Goal: Task Accomplishment & Management: Manage account settings

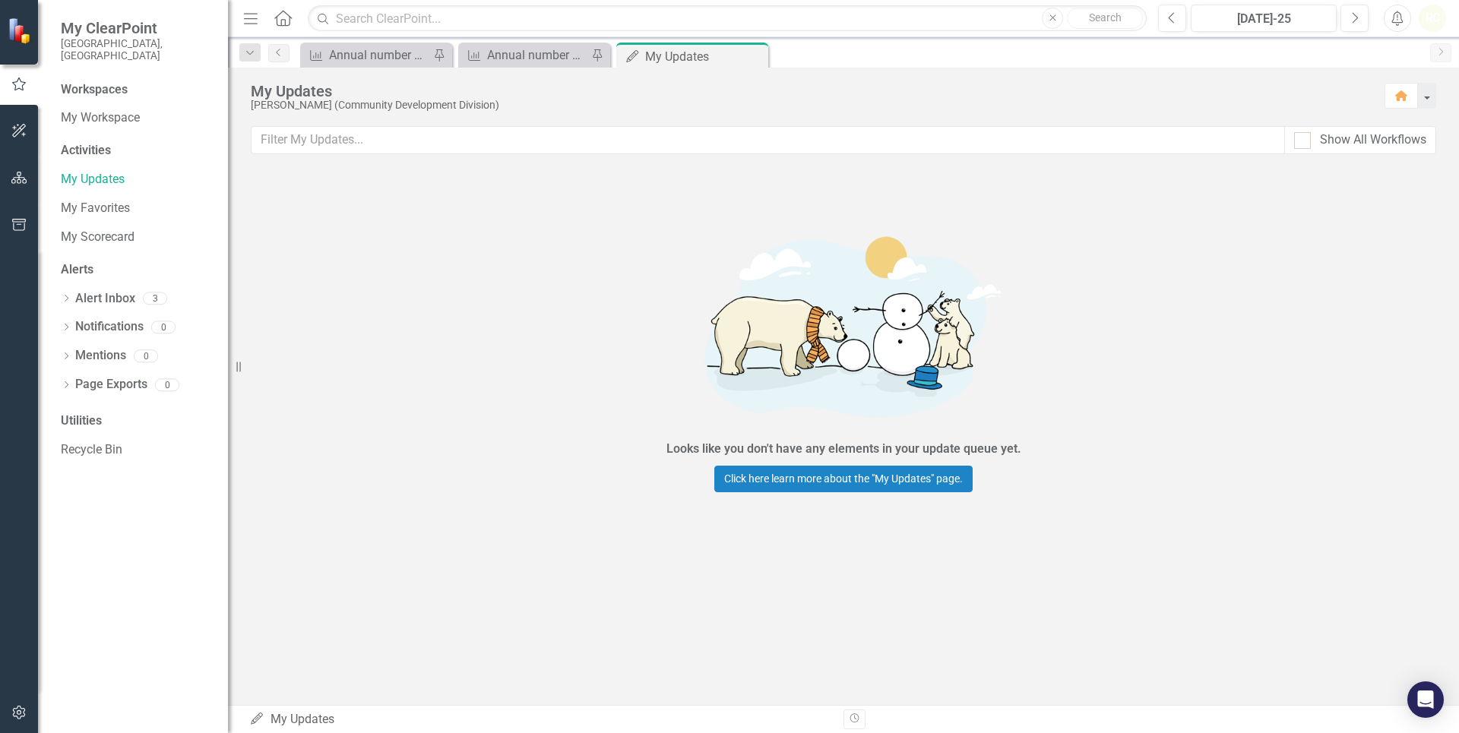
click at [95, 81] on div "Workspaces" at bounding box center [94, 89] width 67 height 17
click at [93, 81] on div "Workspaces" at bounding box center [94, 89] width 67 height 17
click at [324, 57] on icon "Measure" at bounding box center [316, 55] width 15 height 12
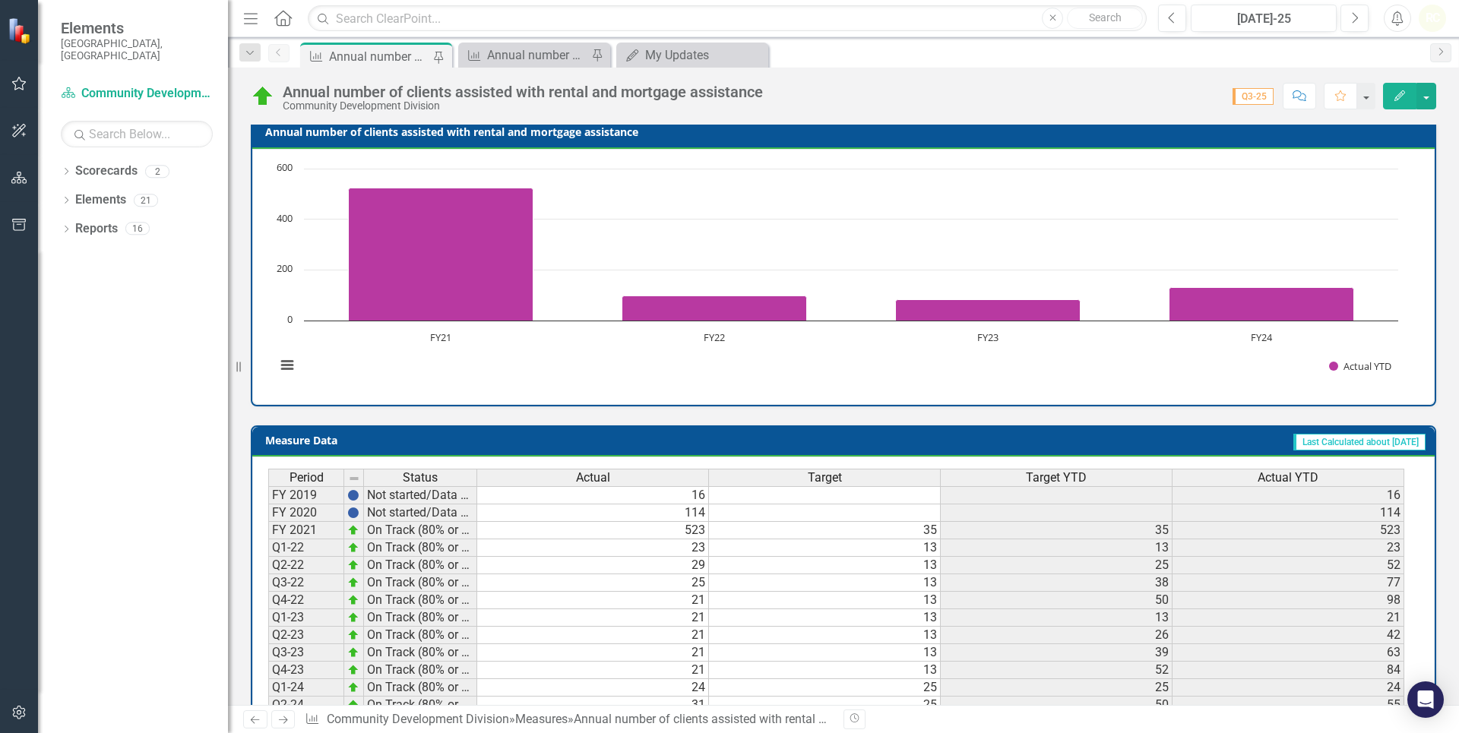
scroll to position [173, 0]
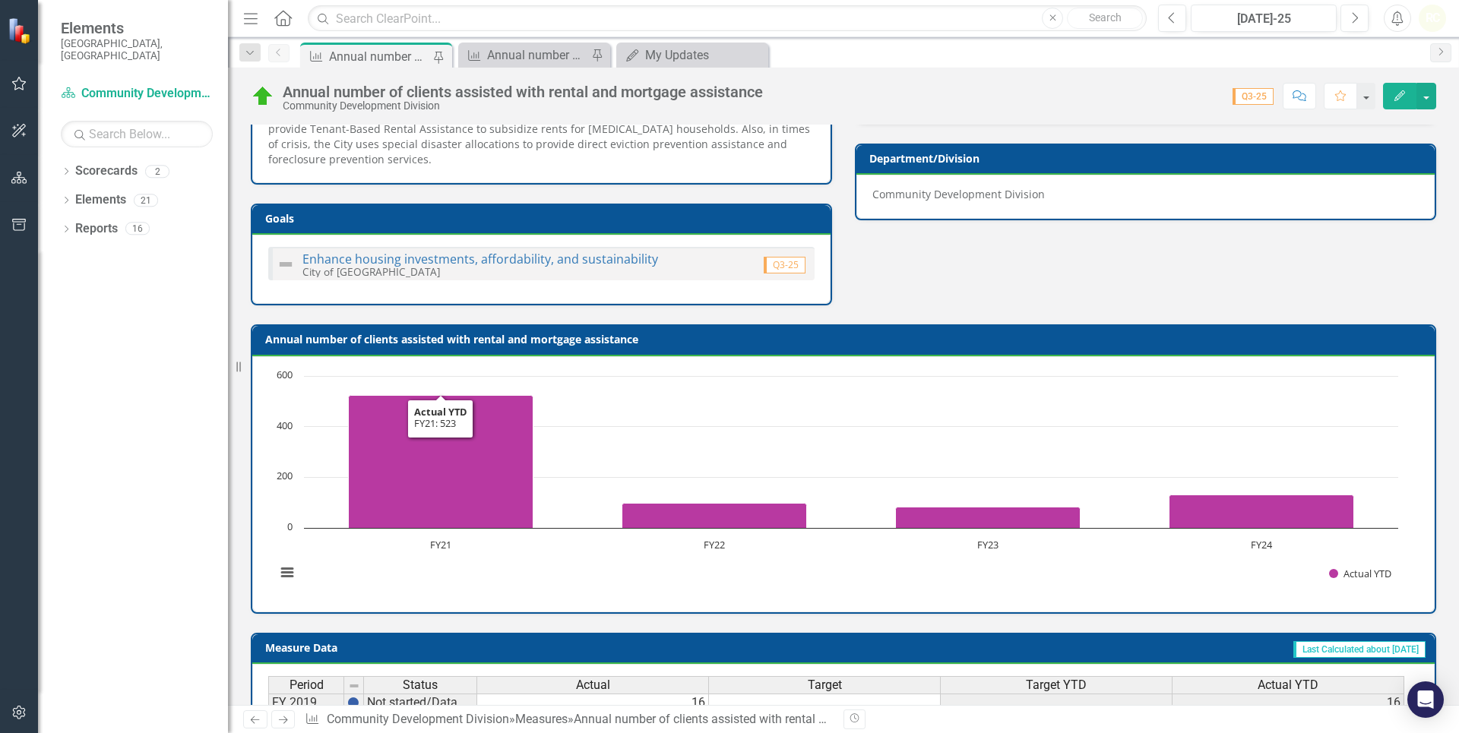
click at [281, 16] on icon "Home" at bounding box center [283, 18] width 20 height 16
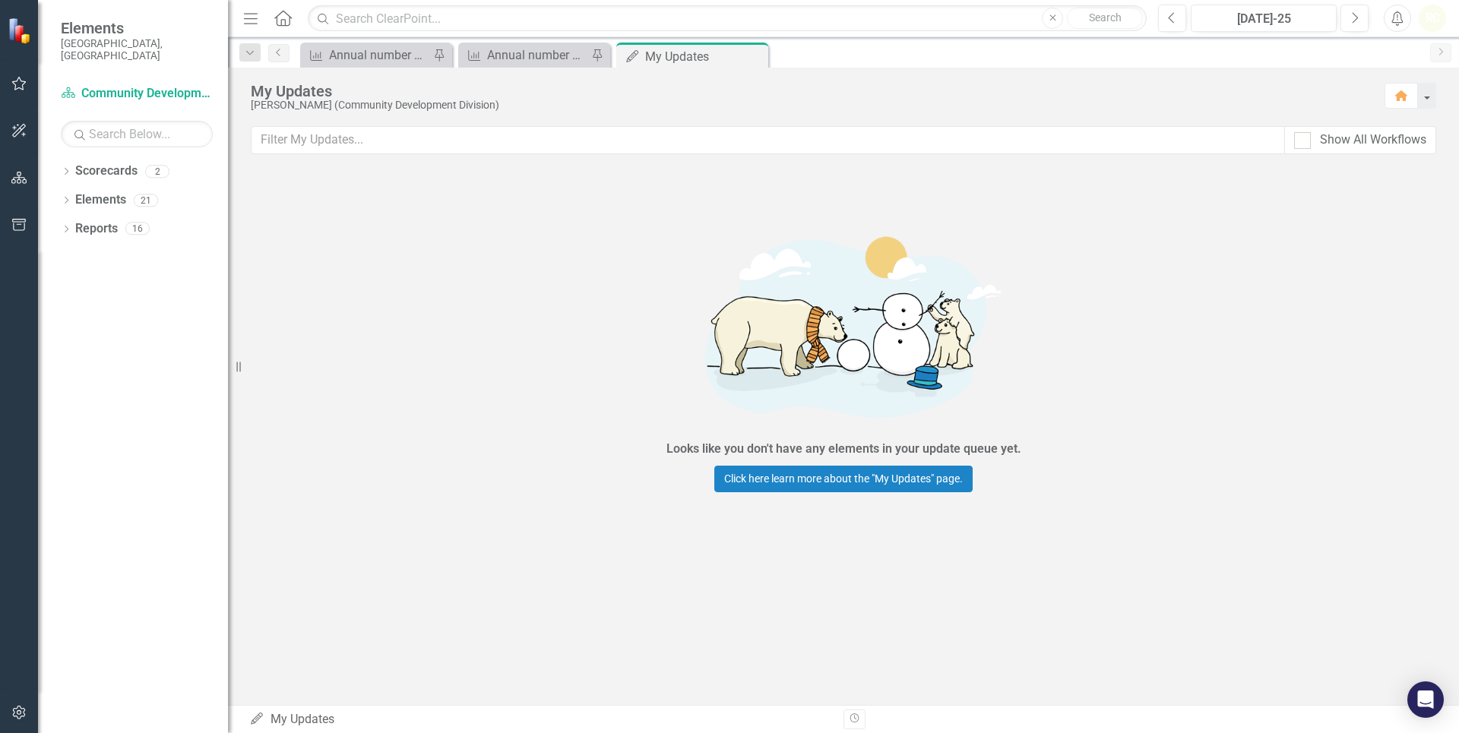
click at [284, 19] on icon "Home" at bounding box center [283, 18] width 20 height 16
click at [252, 17] on icon "Menu" at bounding box center [251, 18] width 20 height 16
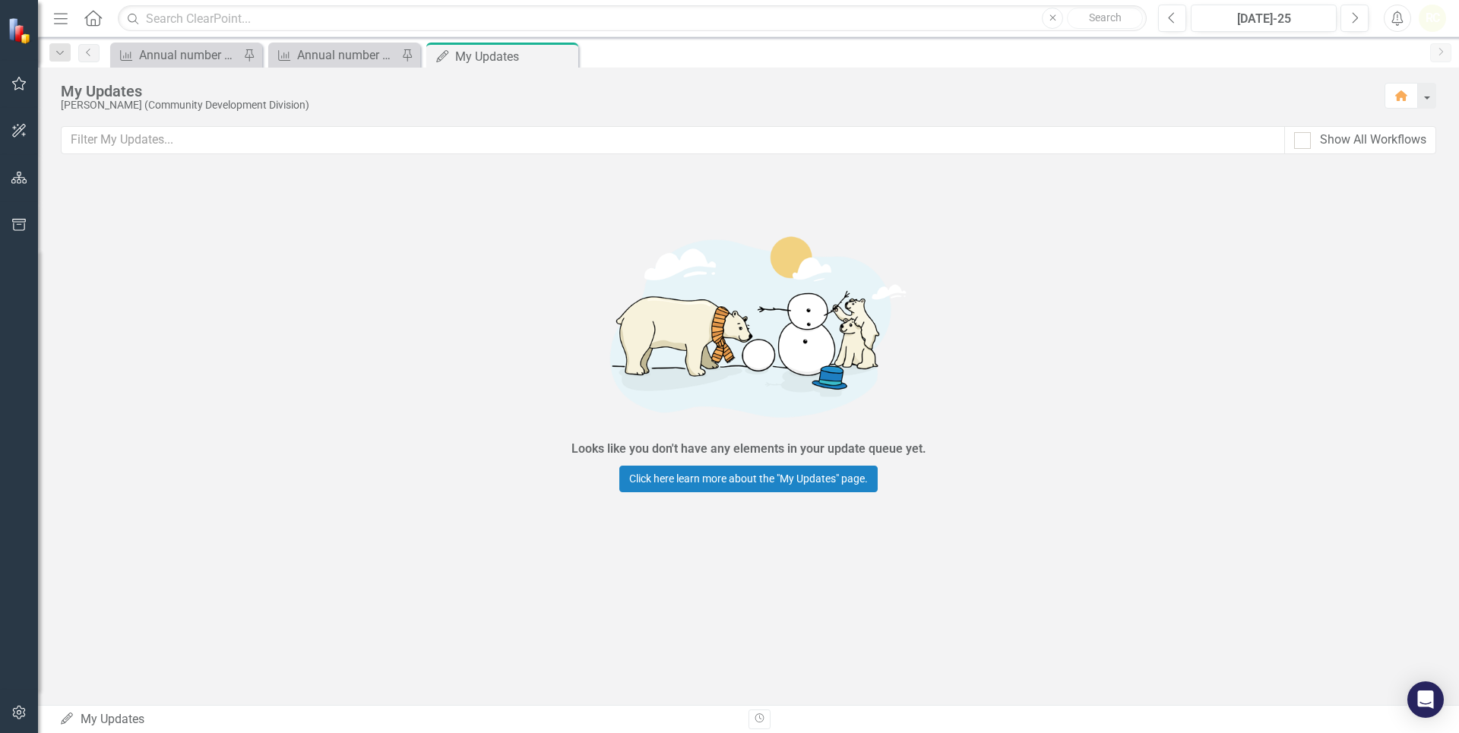
click at [61, 17] on icon "Menu" at bounding box center [61, 18] width 20 height 16
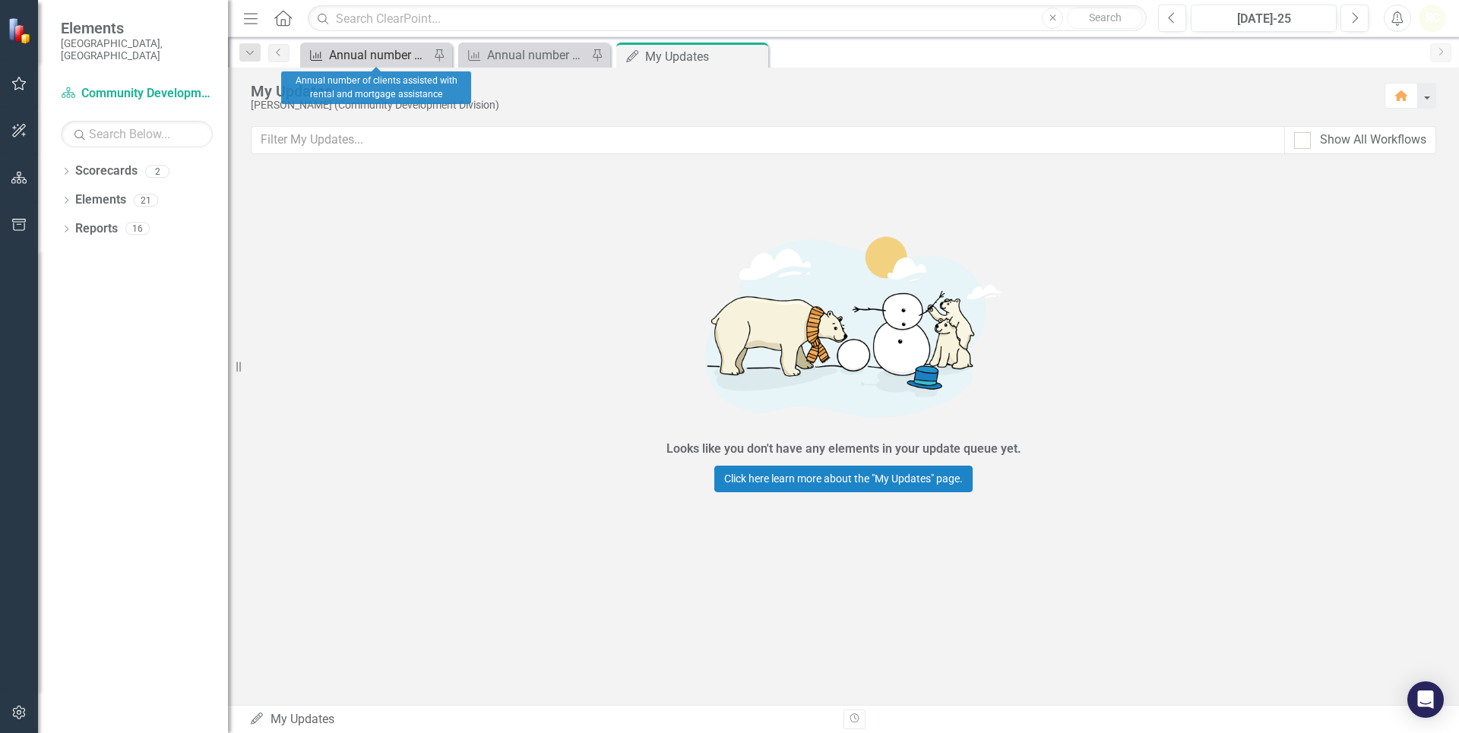
click at [372, 53] on div "Annual number of clients assisted with rental and mortgage assistance" at bounding box center [379, 55] width 100 height 19
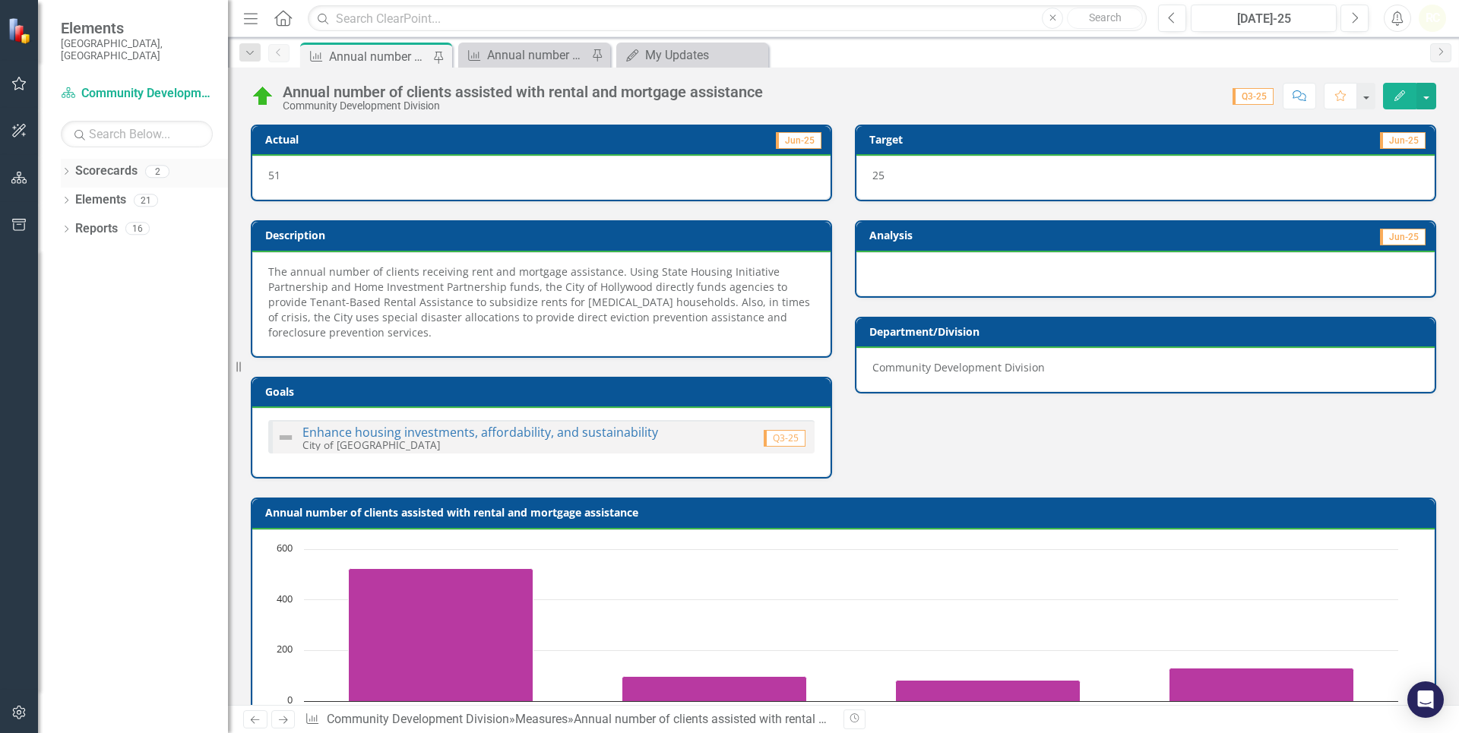
click at [124, 163] on link "Scorecards" at bounding box center [106, 171] width 62 height 17
click at [100, 163] on link "Scorecards" at bounding box center [106, 171] width 62 height 17
click at [646, 48] on div "My Updates" at bounding box center [695, 55] width 100 height 19
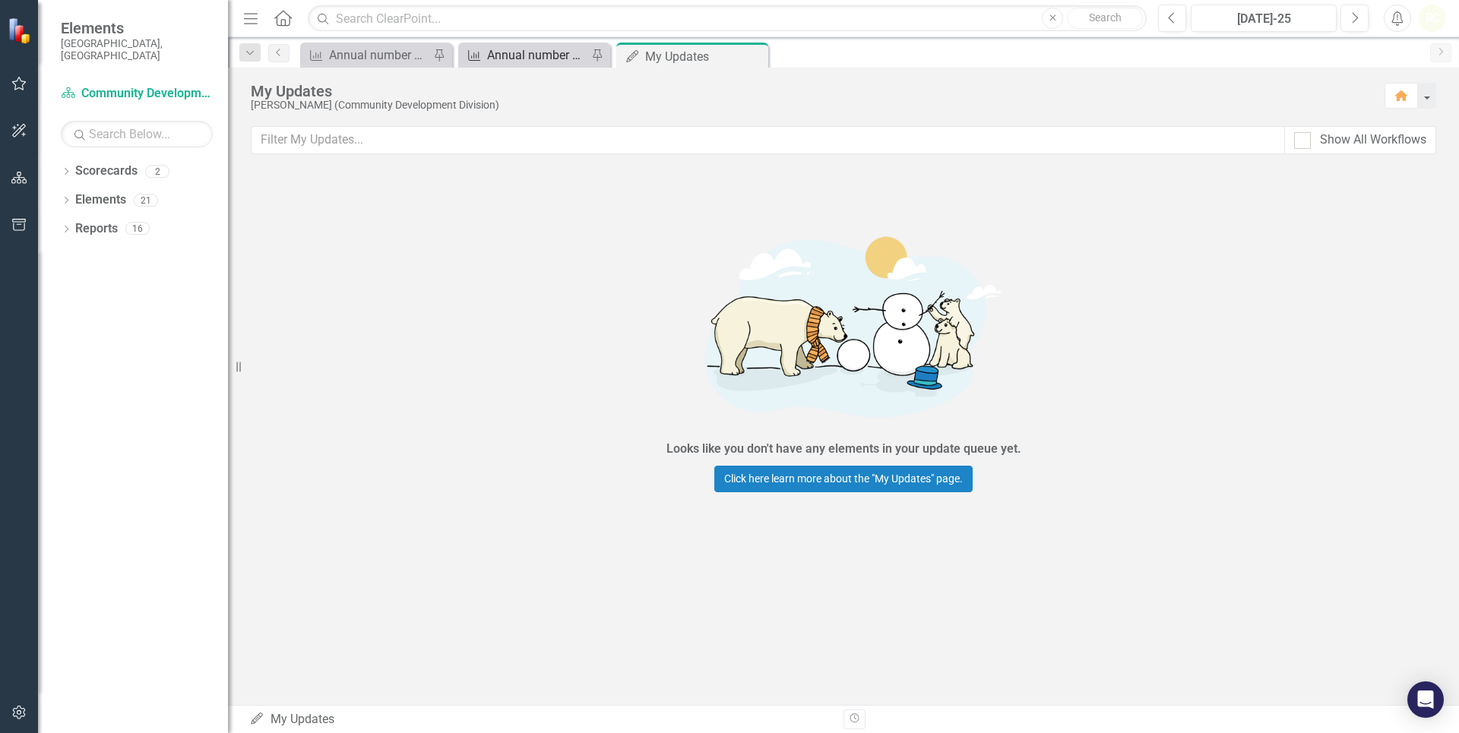
click at [533, 59] on div "Annual number of social services clients assisted" at bounding box center [537, 55] width 100 height 19
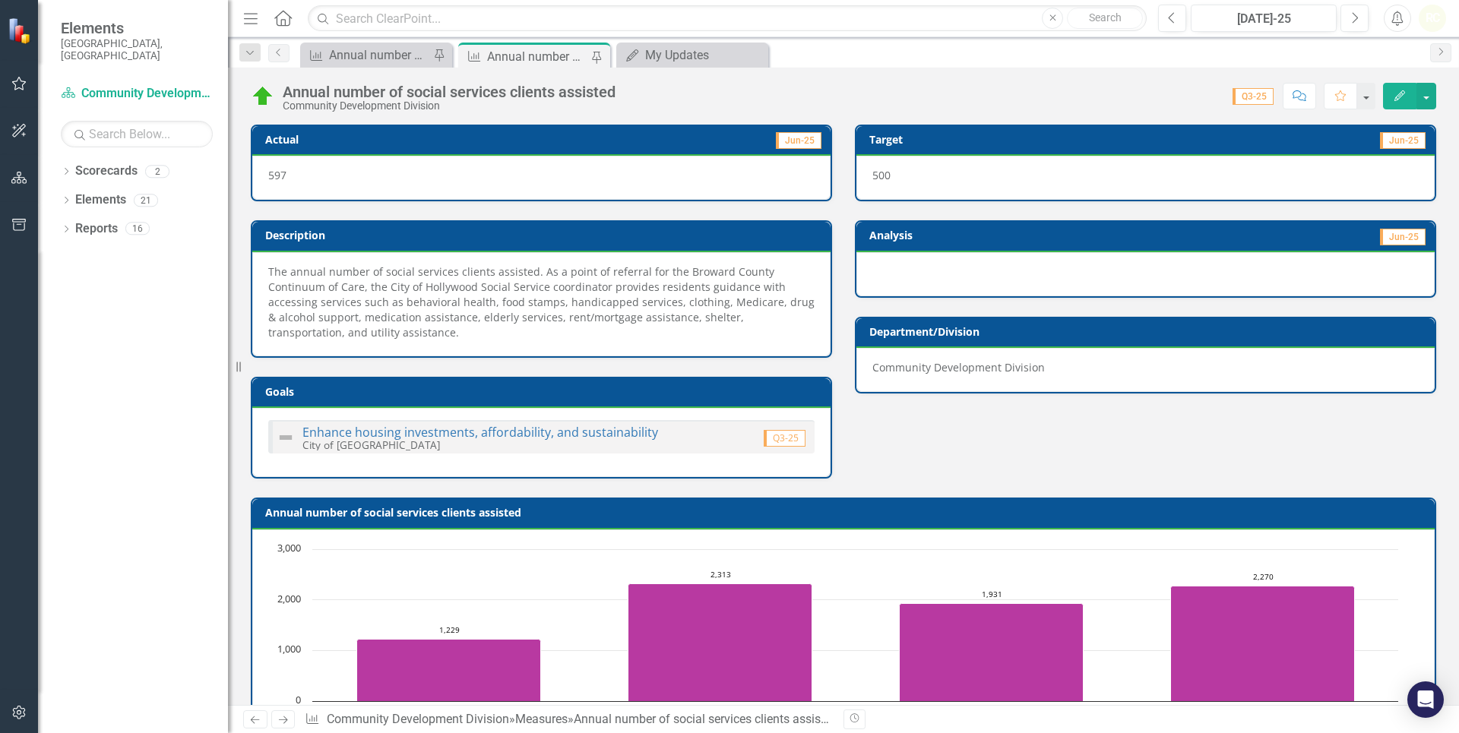
click at [252, 24] on icon "Menu" at bounding box center [251, 18] width 20 height 16
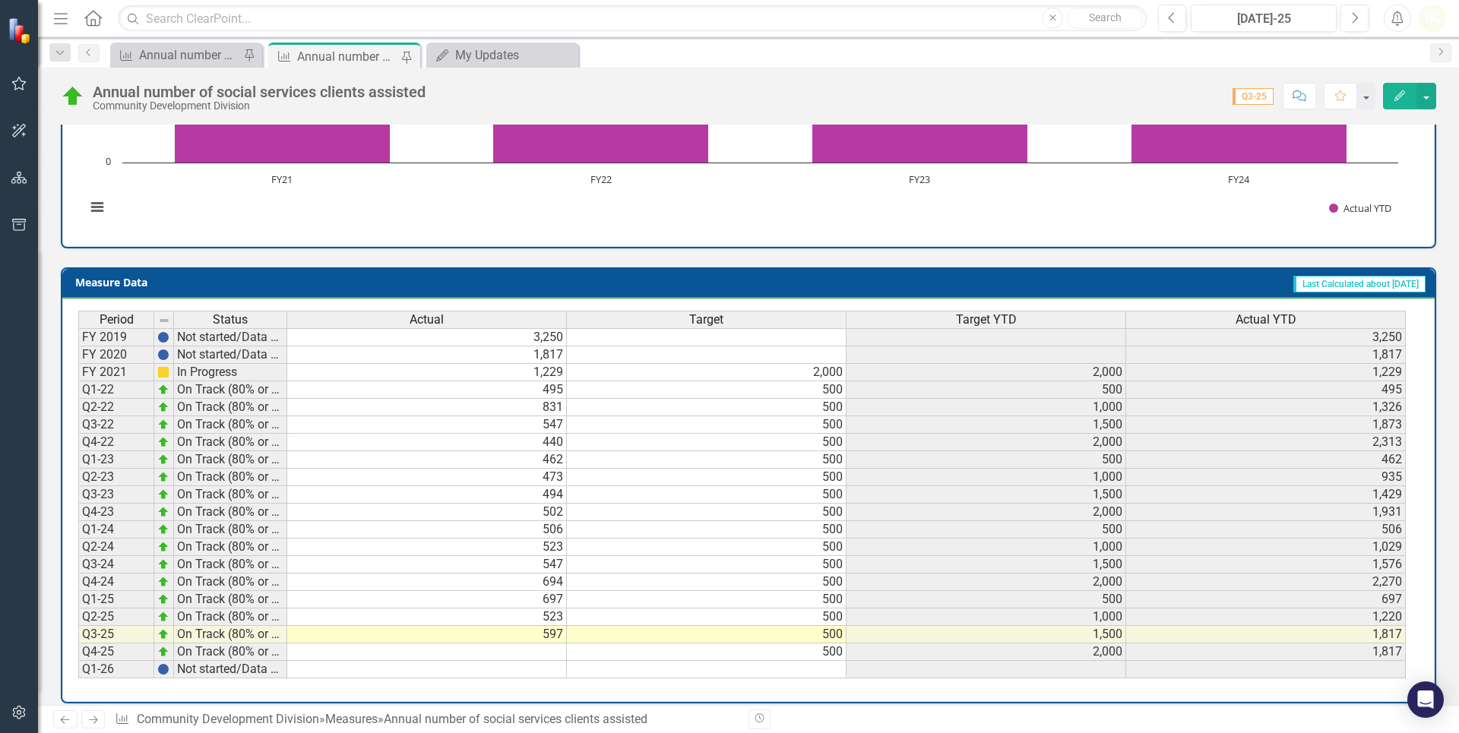
scroll to position [537, 0]
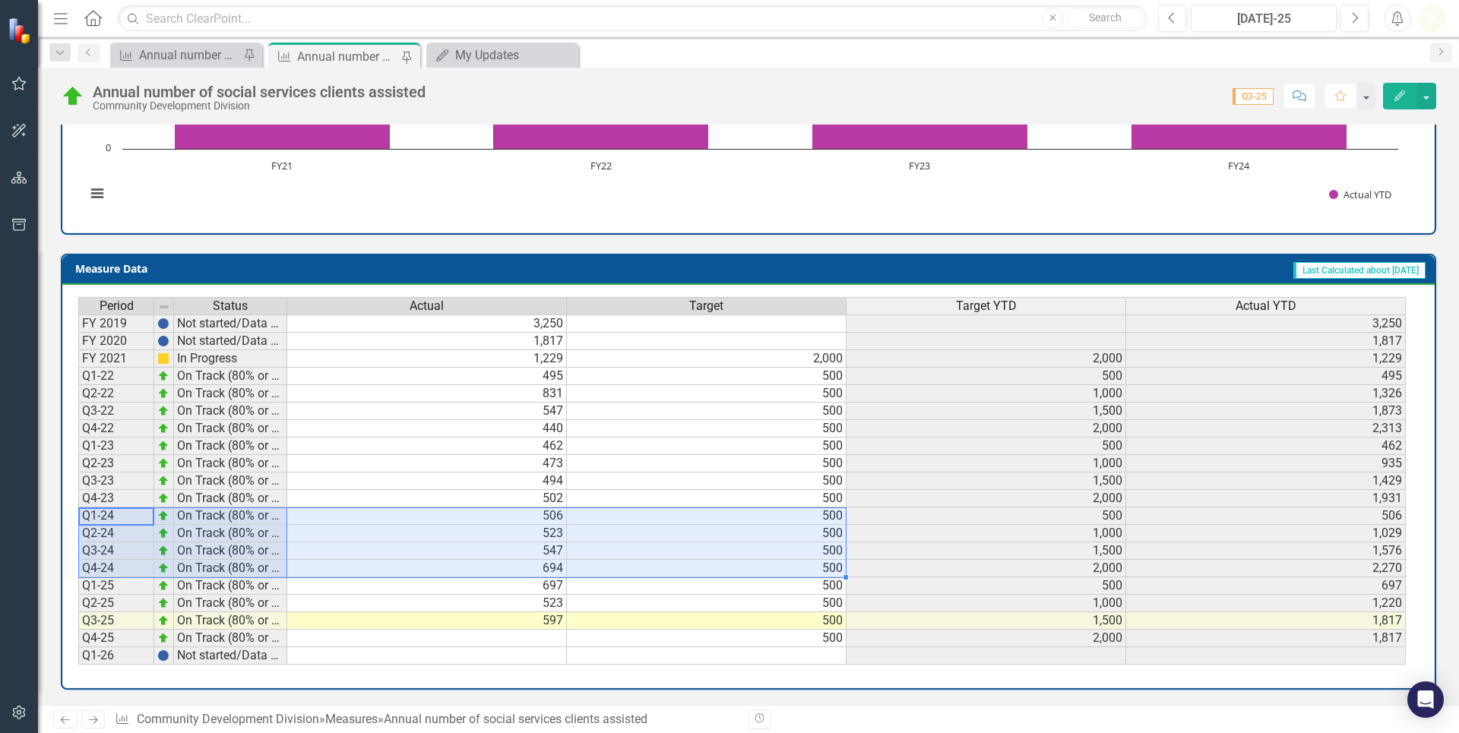
drag, startPoint x: 144, startPoint y: 515, endPoint x: 747, endPoint y: 562, distance: 605.3
click at [747, 562] on div "Period Status Actual Target Target YTD Actual YTD FY 2019 Not started/Data not …" at bounding box center [742, 481] width 1328 height 369
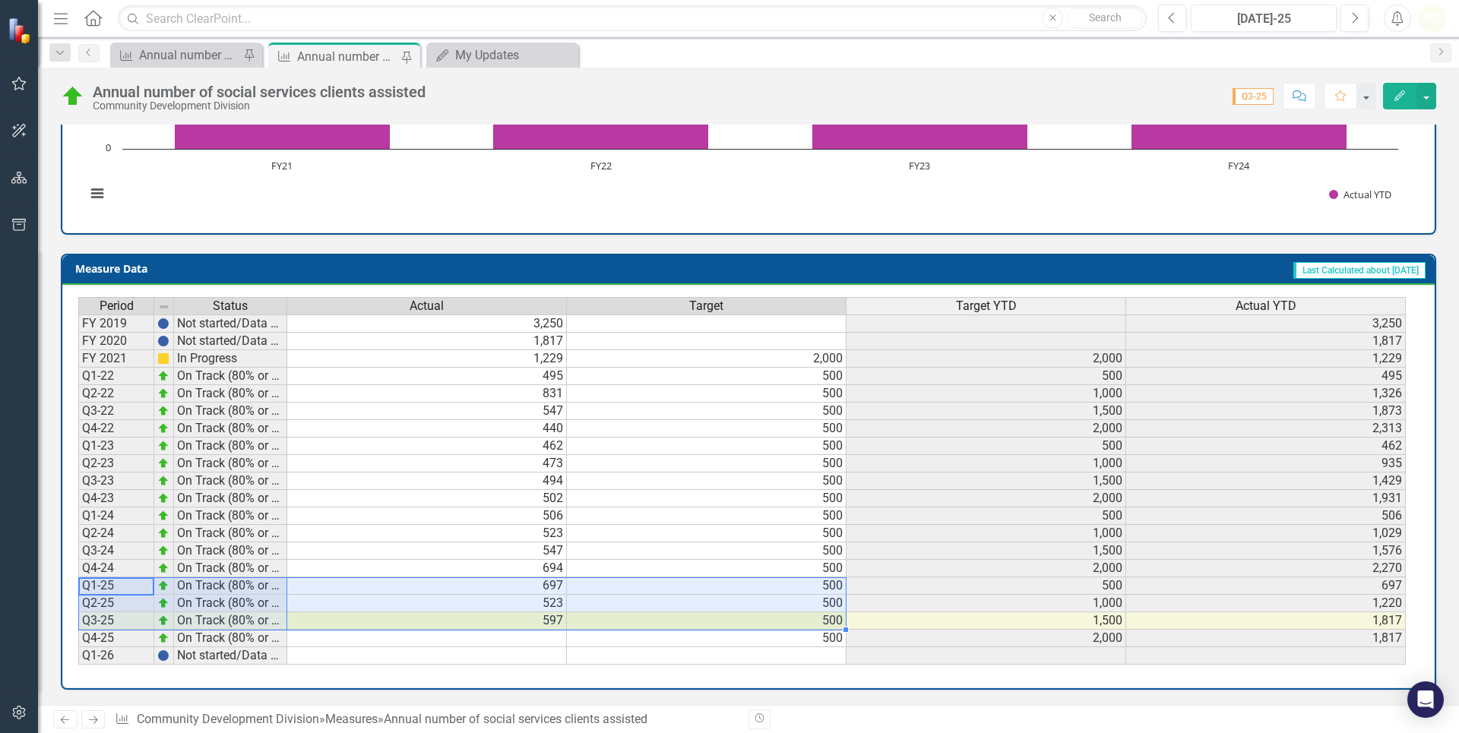
drag, startPoint x: 125, startPoint y: 584, endPoint x: 756, endPoint y: 627, distance: 632.3
click at [756, 627] on div "Period Status Actual Target Target YTD Actual YTD FY 2019 Not started/Data not …" at bounding box center [742, 481] width 1328 height 369
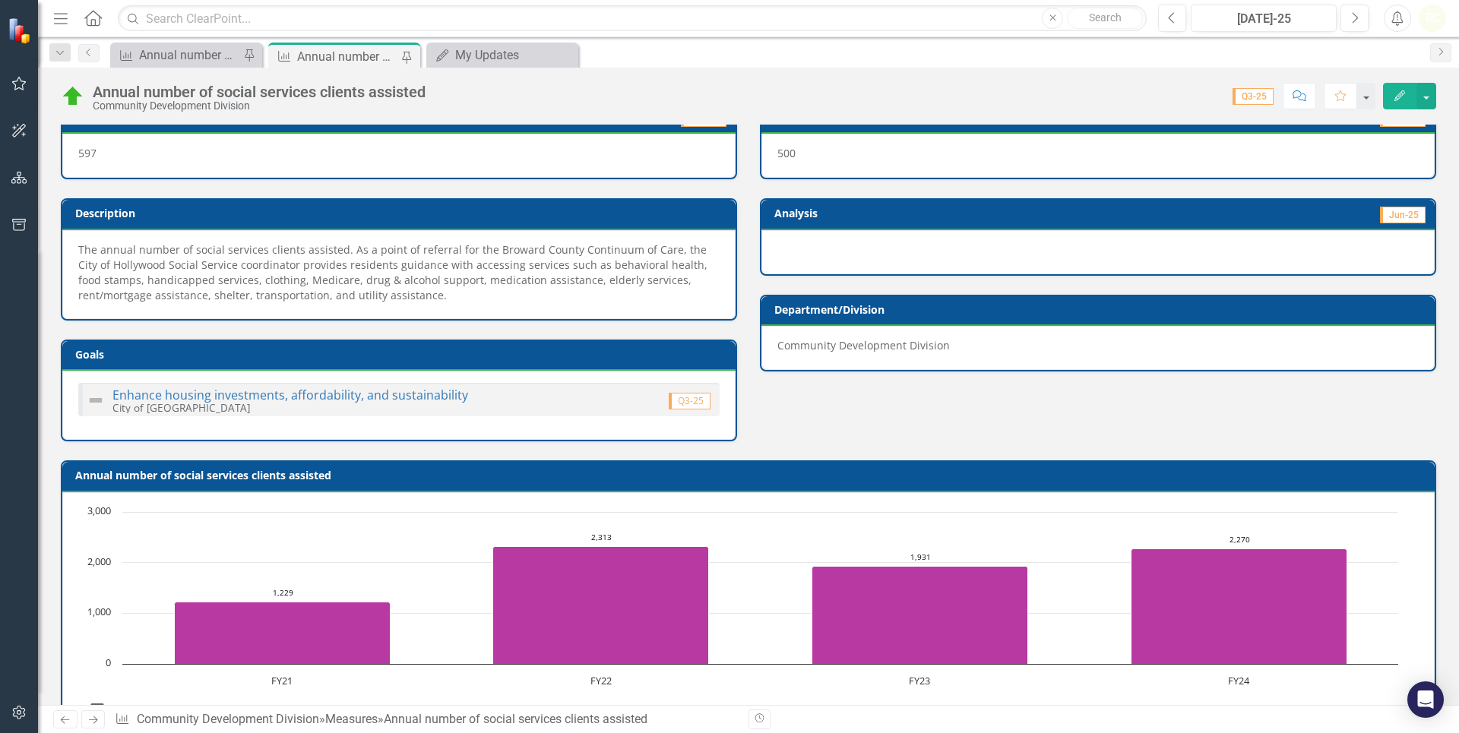
scroll to position [0, 0]
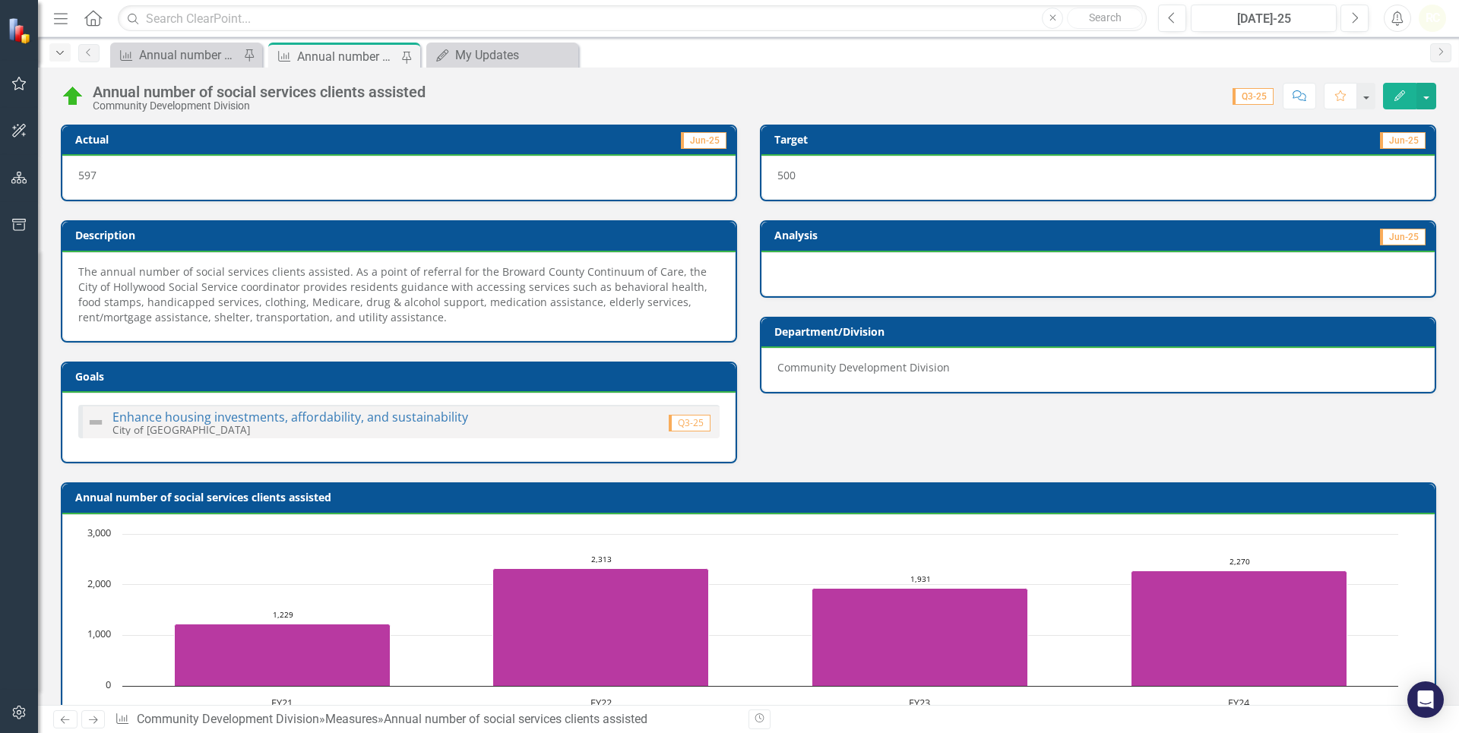
click at [64, 55] on icon "Dropdown" at bounding box center [60, 53] width 14 height 11
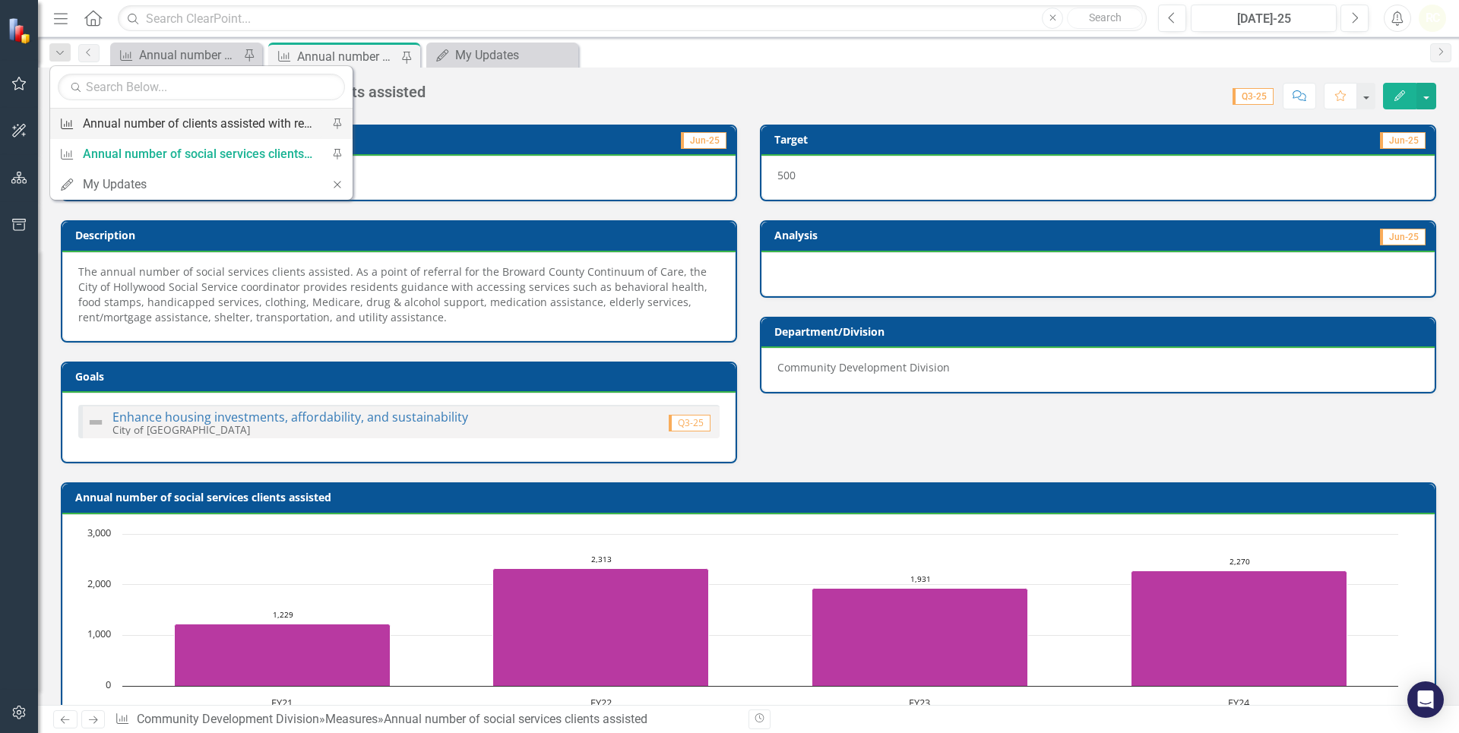
click at [207, 126] on div "Annual number of clients assisted with rental and mortgage assistance" at bounding box center [199, 123] width 232 height 19
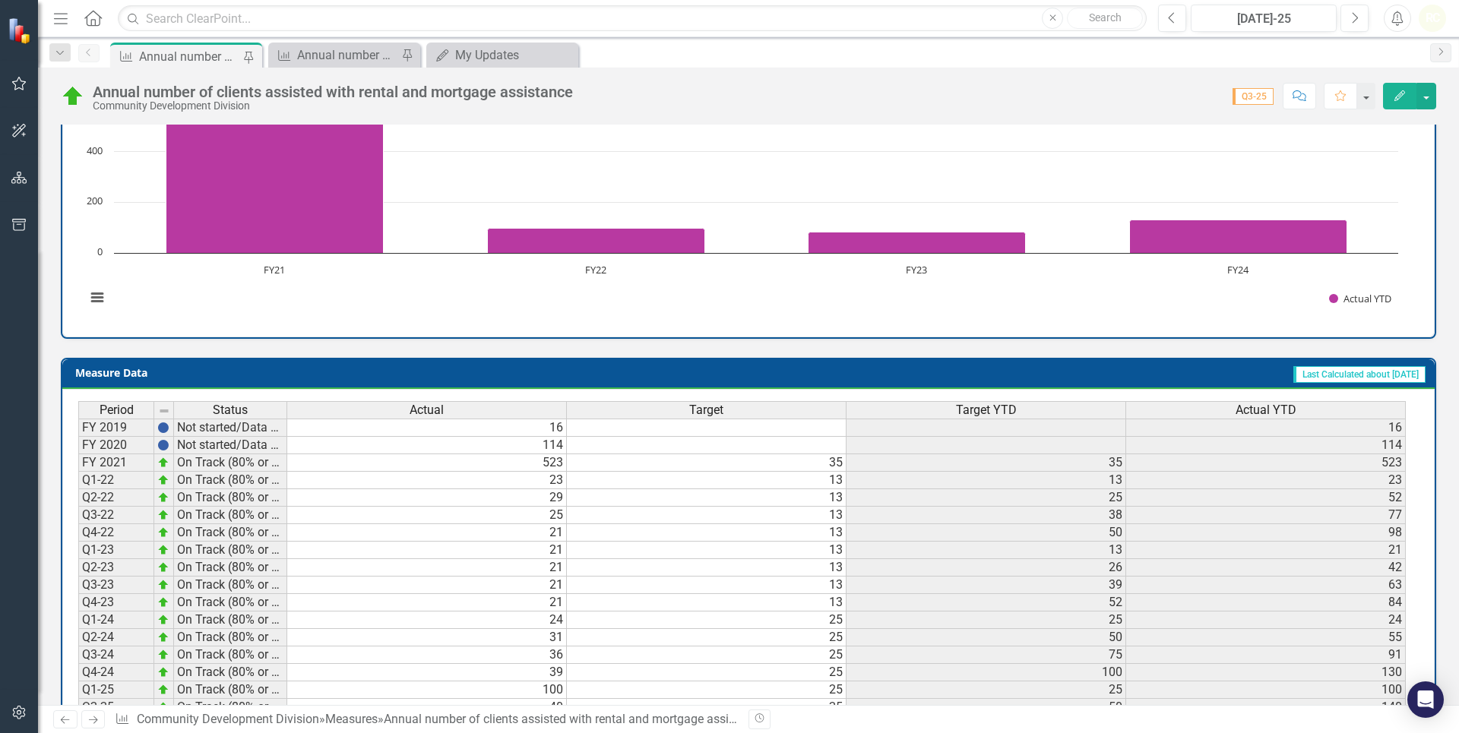
scroll to position [537, 0]
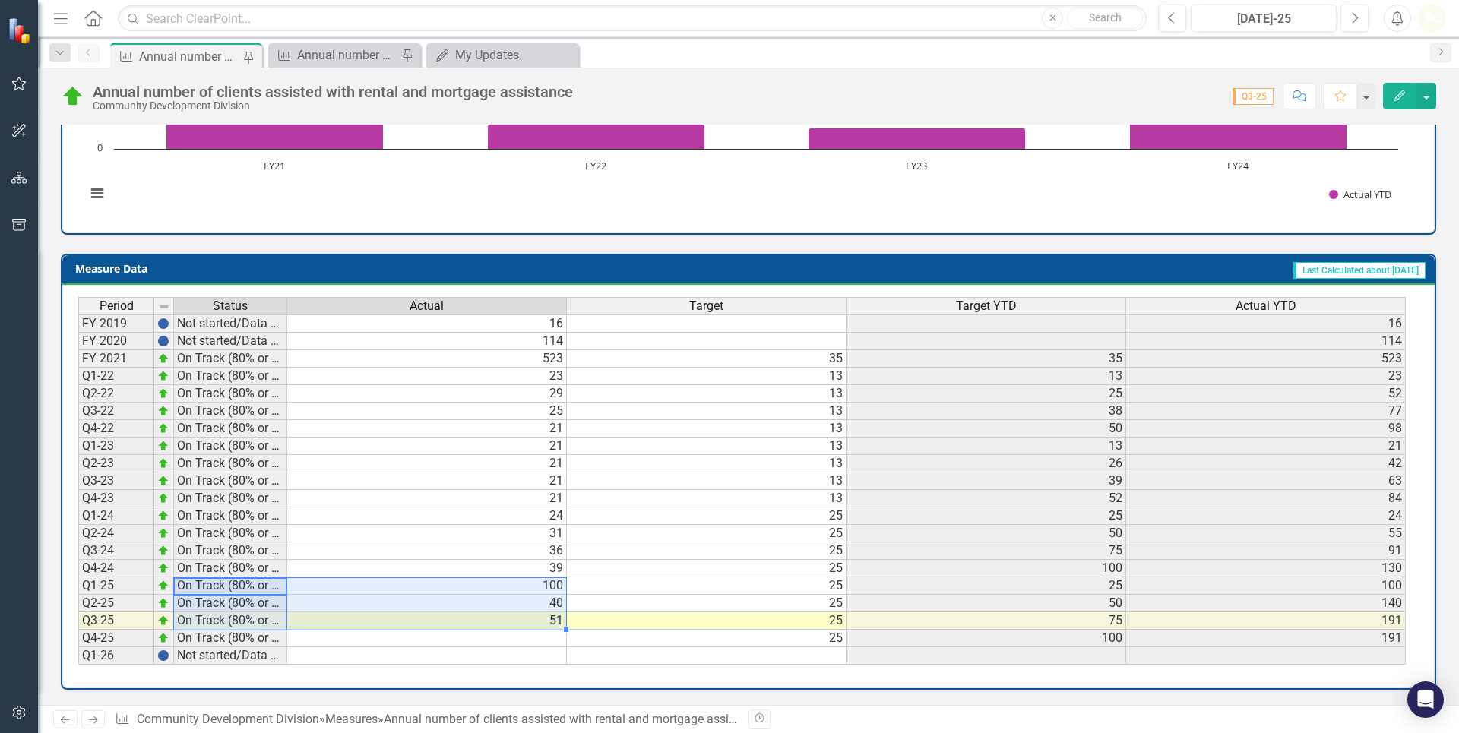
drag, startPoint x: 178, startPoint y: 585, endPoint x: 485, endPoint y: 621, distance: 309.1
click at [485, 621] on div "Period Status Actual Target Target YTD Actual YTD FY 2019 Not started/Data not …" at bounding box center [742, 481] width 1328 height 369
click at [556, 591] on td "100" at bounding box center [427, 586] width 280 height 17
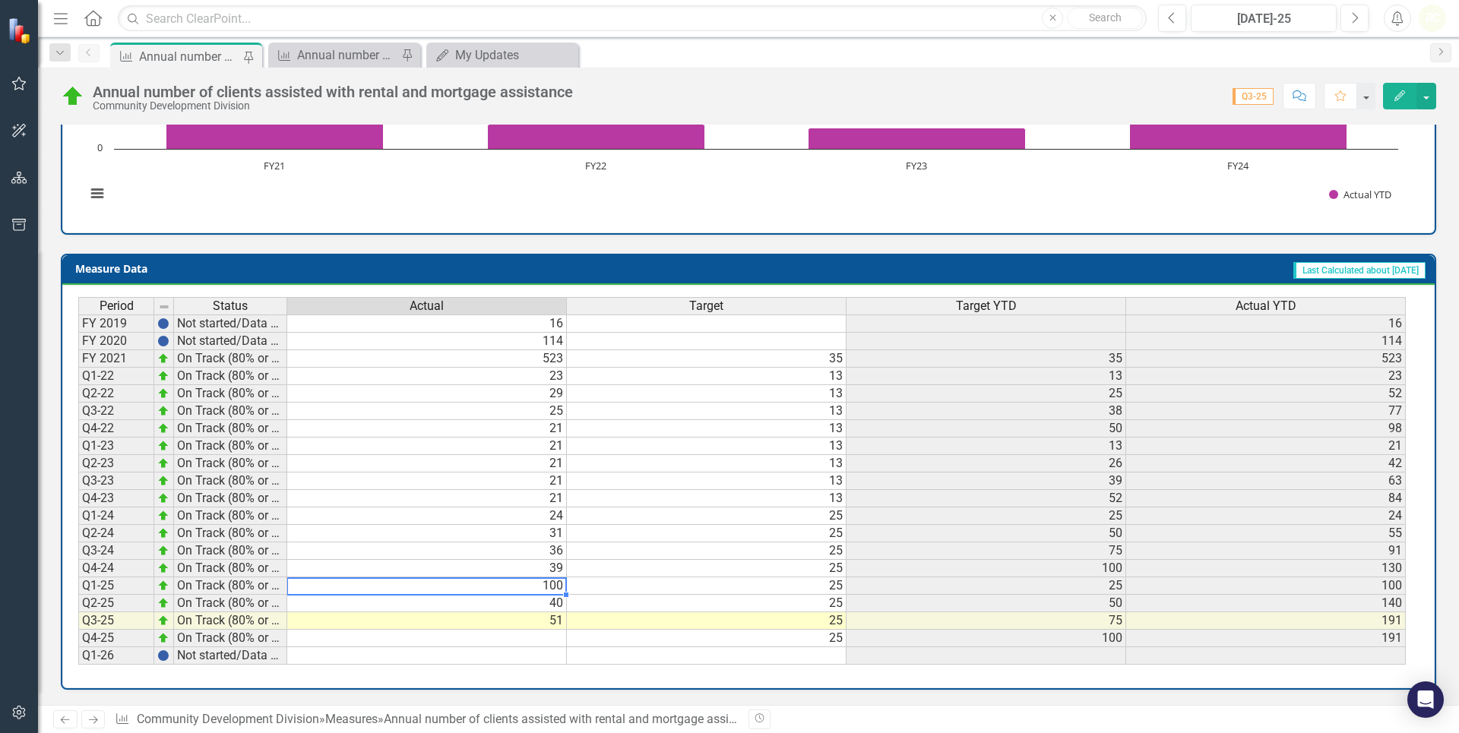
click at [556, 591] on td "100" at bounding box center [427, 586] width 280 height 17
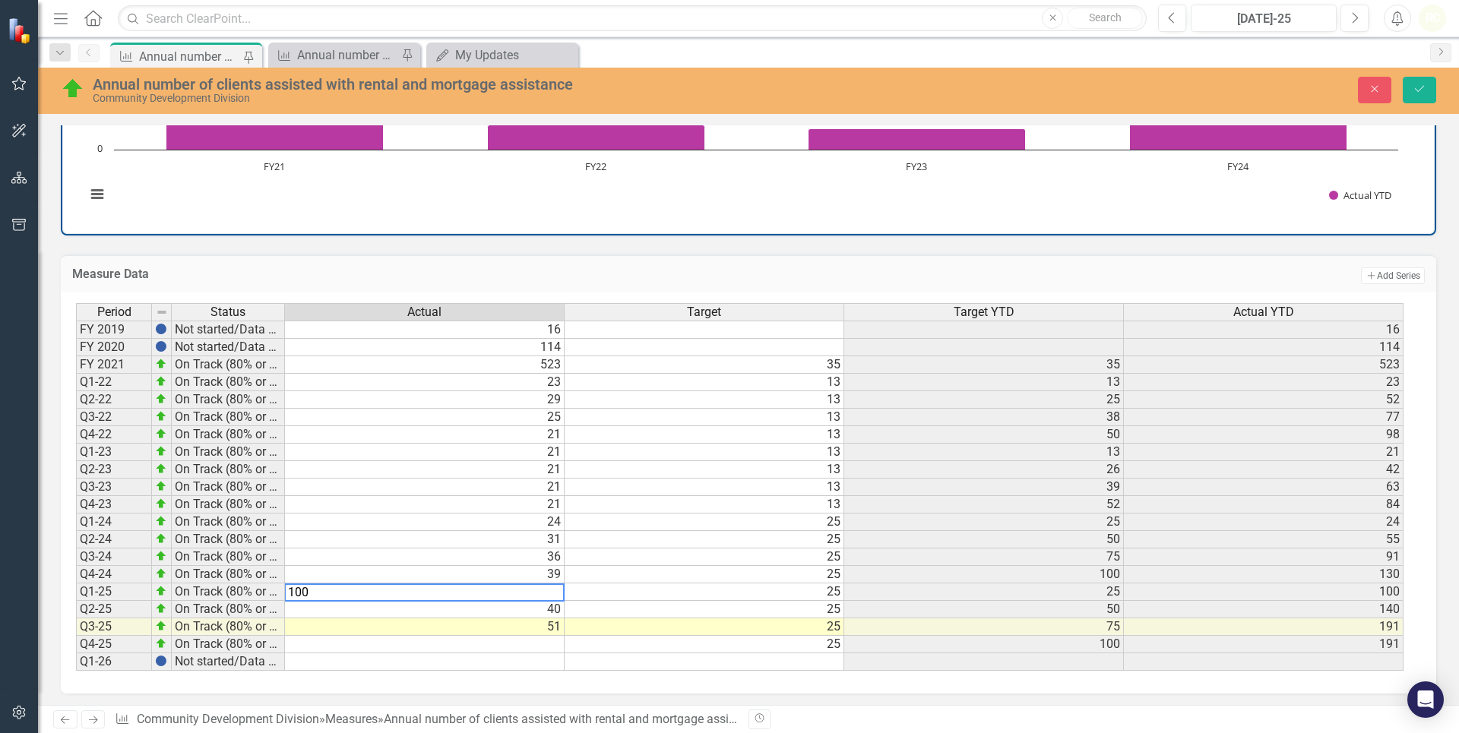
click at [555, 591] on textarea "100" at bounding box center [424, 593] width 280 height 18
type textarea "1"
type textarea "7"
click at [727, 579] on td "25" at bounding box center [705, 574] width 280 height 17
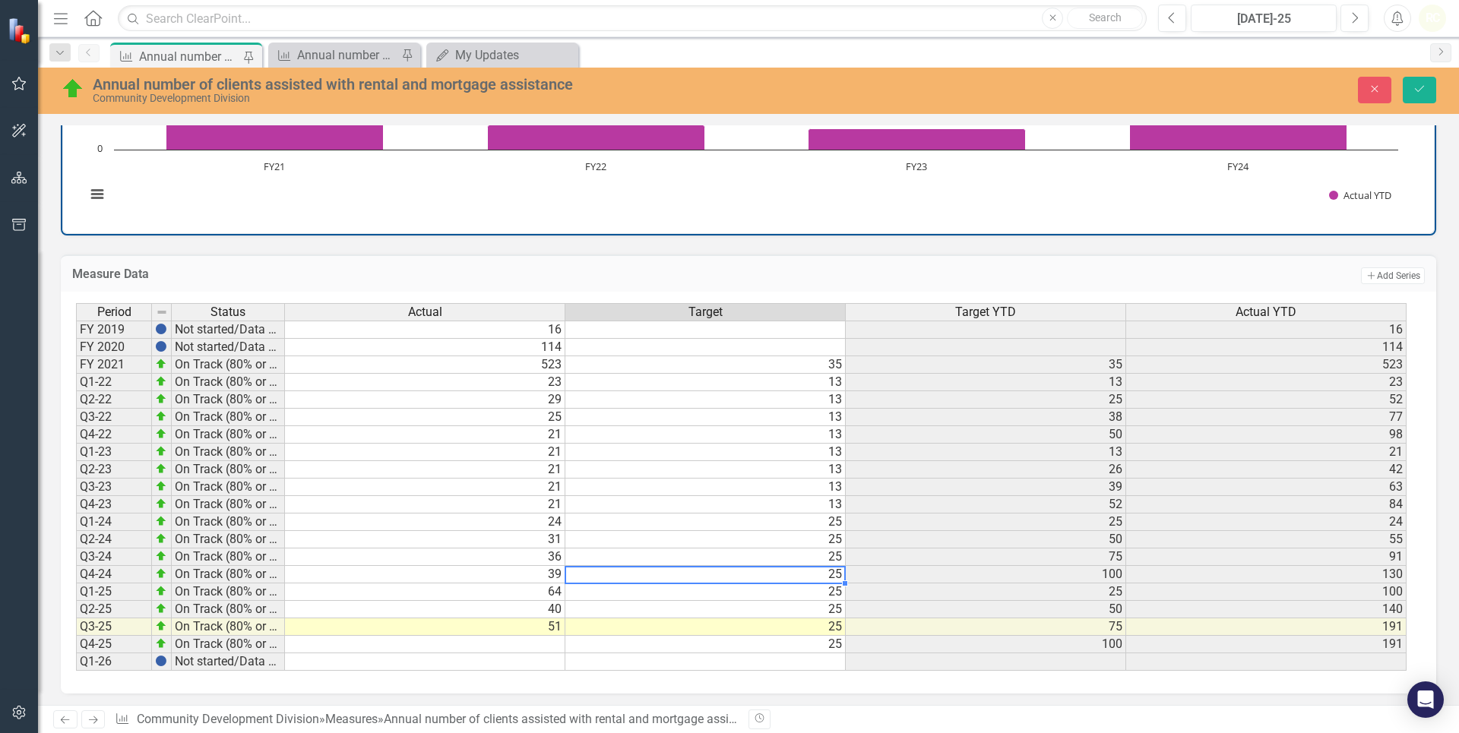
type textarea "25"
click at [545, 597] on td "64" at bounding box center [425, 592] width 280 height 17
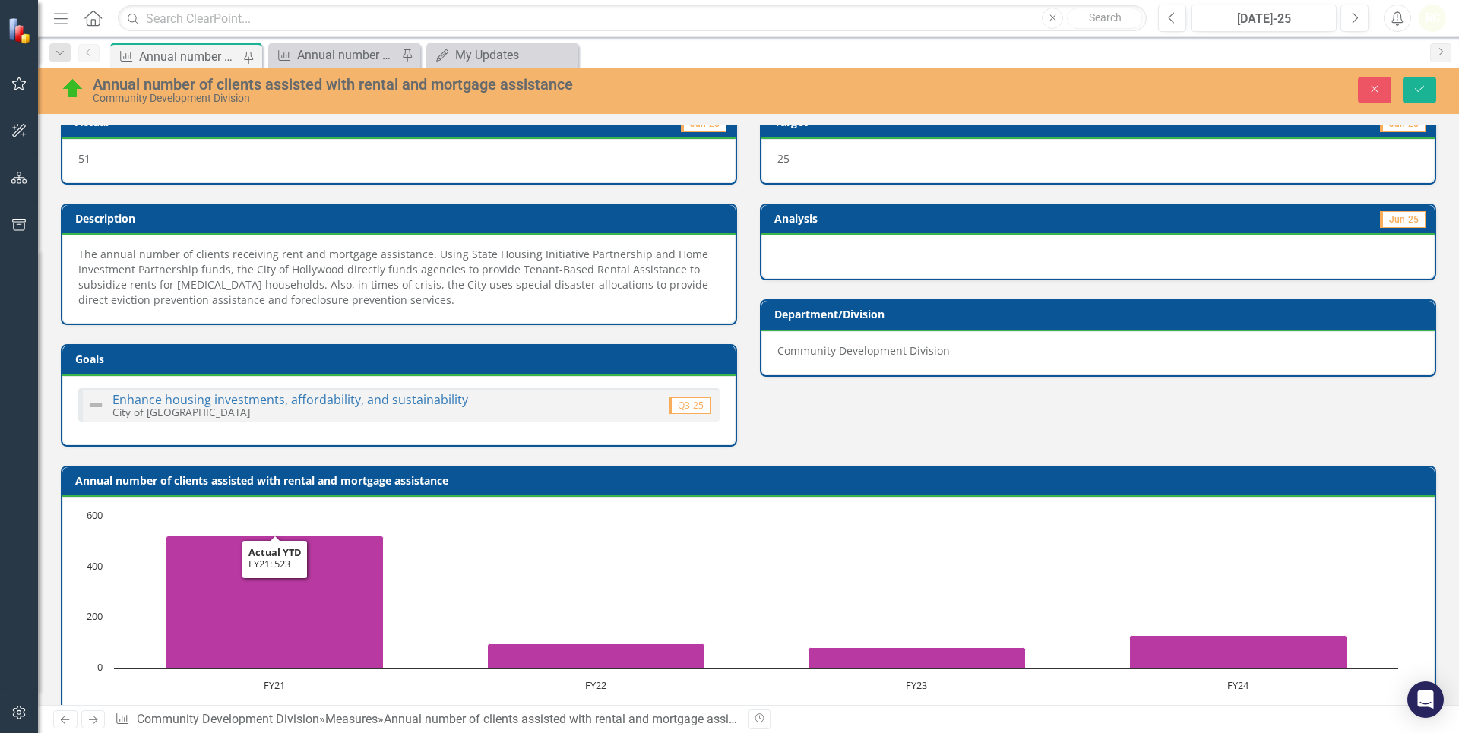
scroll to position [0, 0]
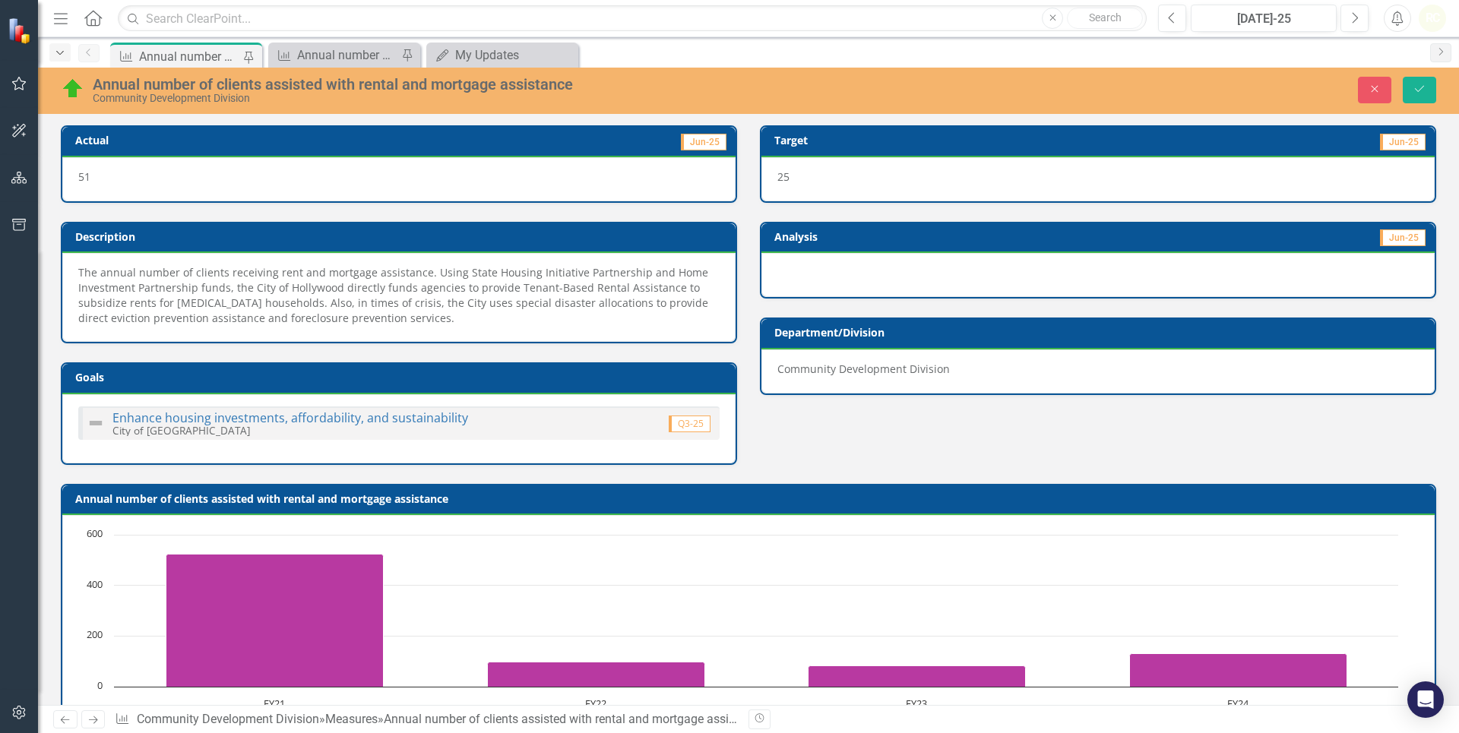
click at [53, 52] on icon "Dropdown" at bounding box center [60, 53] width 14 height 11
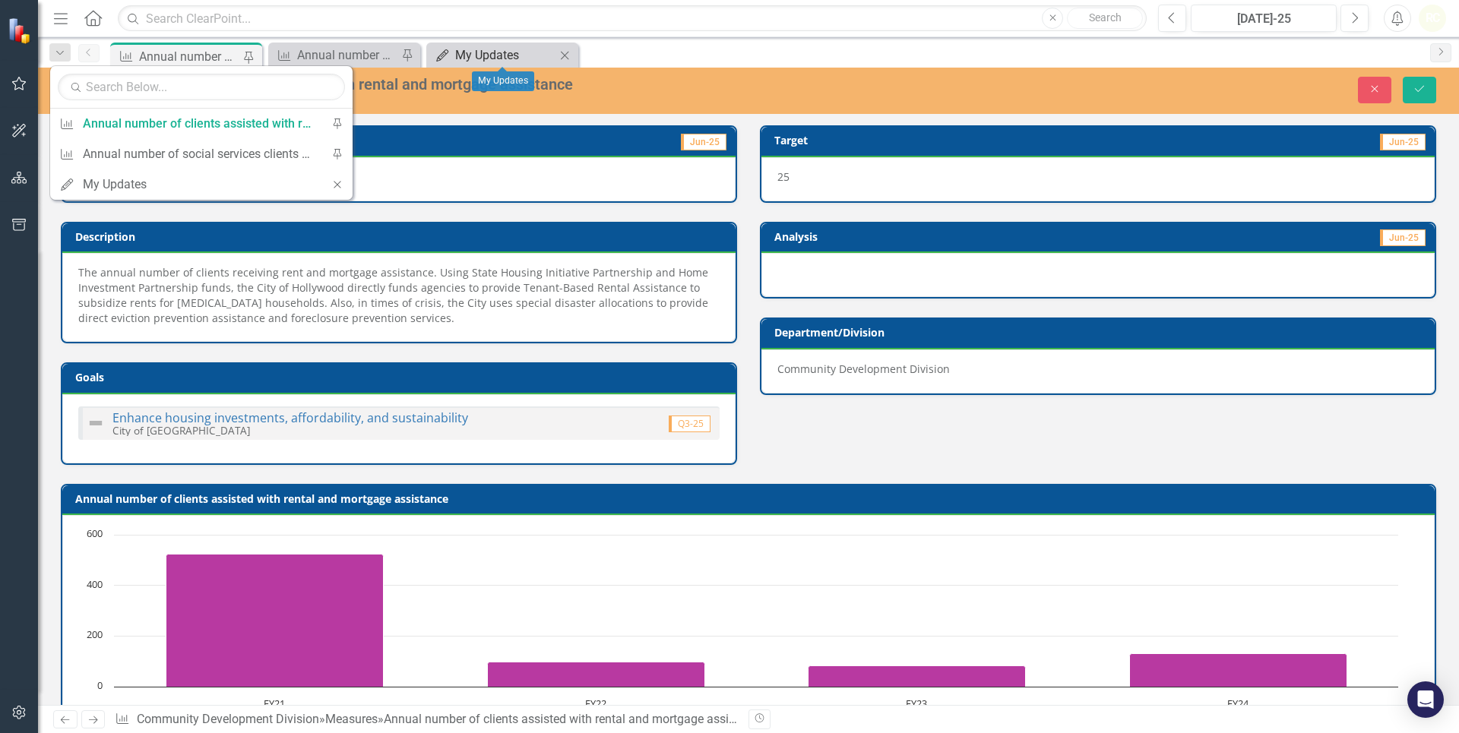
click at [462, 49] on div "My Updates" at bounding box center [505, 55] width 100 height 19
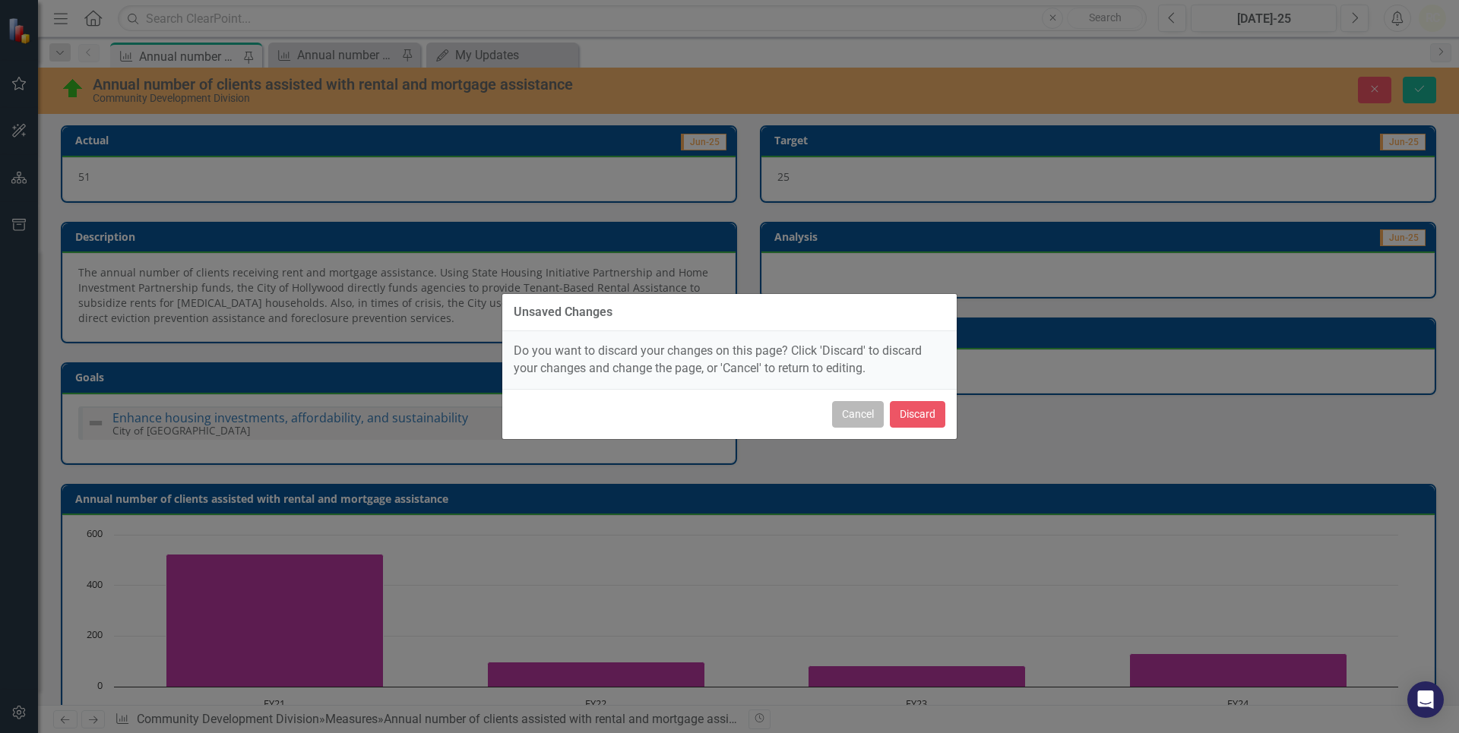
click at [858, 412] on button "Cancel" at bounding box center [858, 414] width 52 height 27
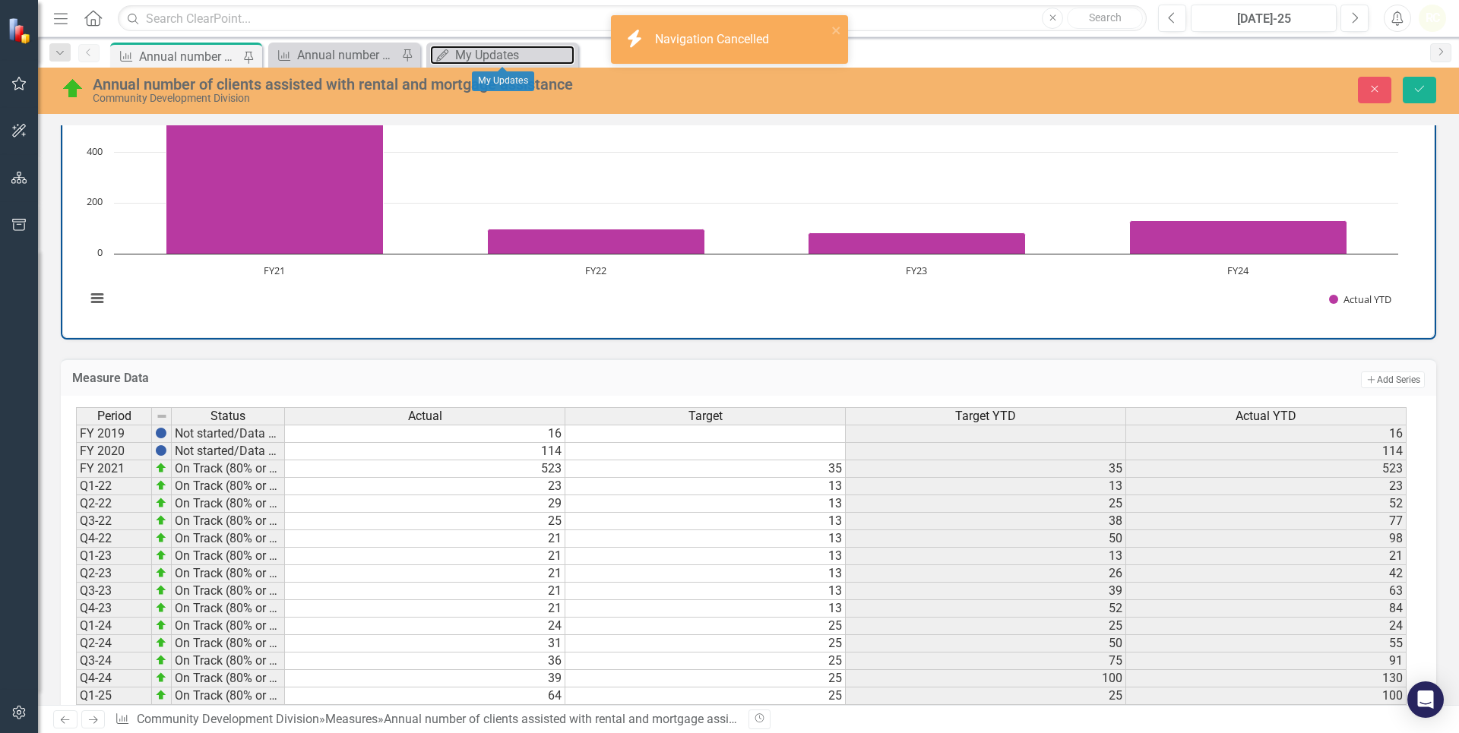
scroll to position [541, 0]
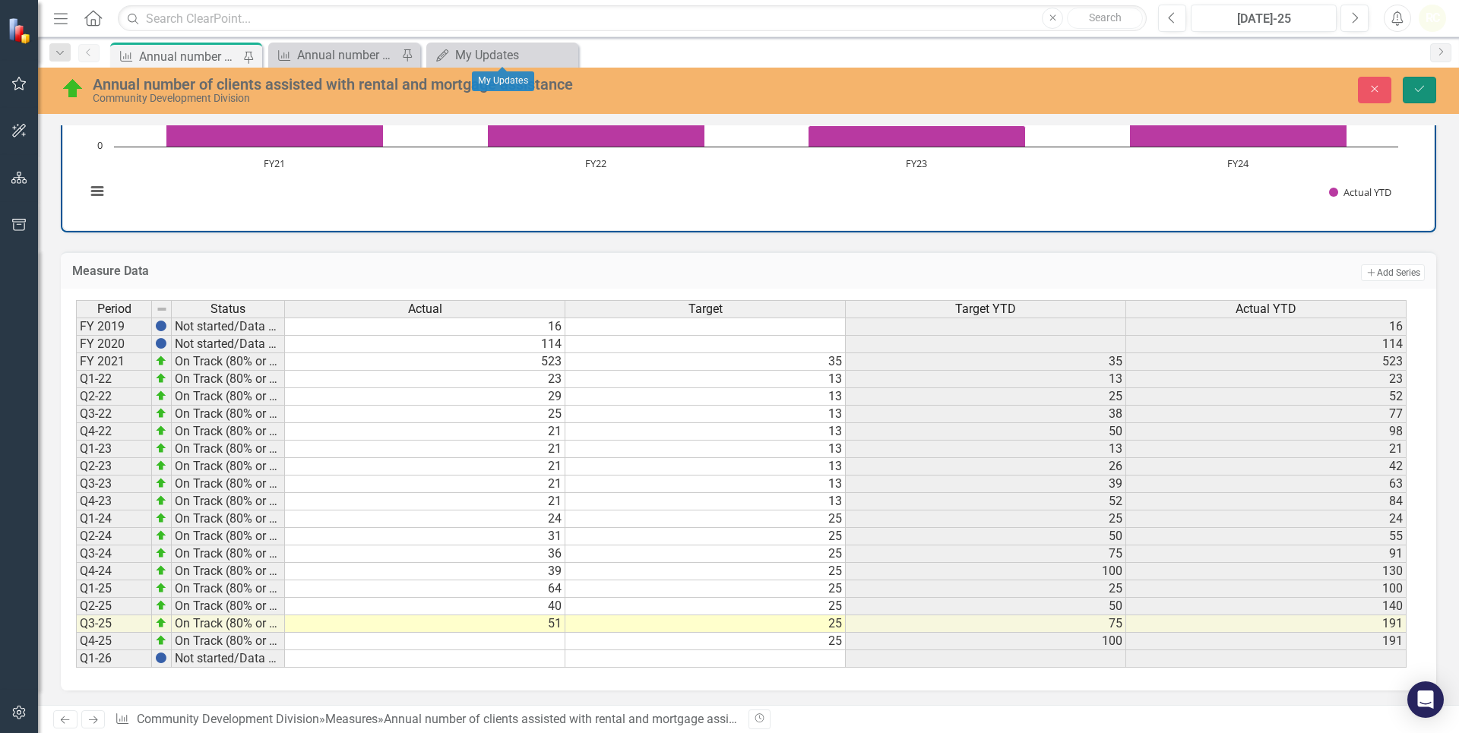
click at [1430, 84] on button "Save" at bounding box center [1419, 90] width 33 height 27
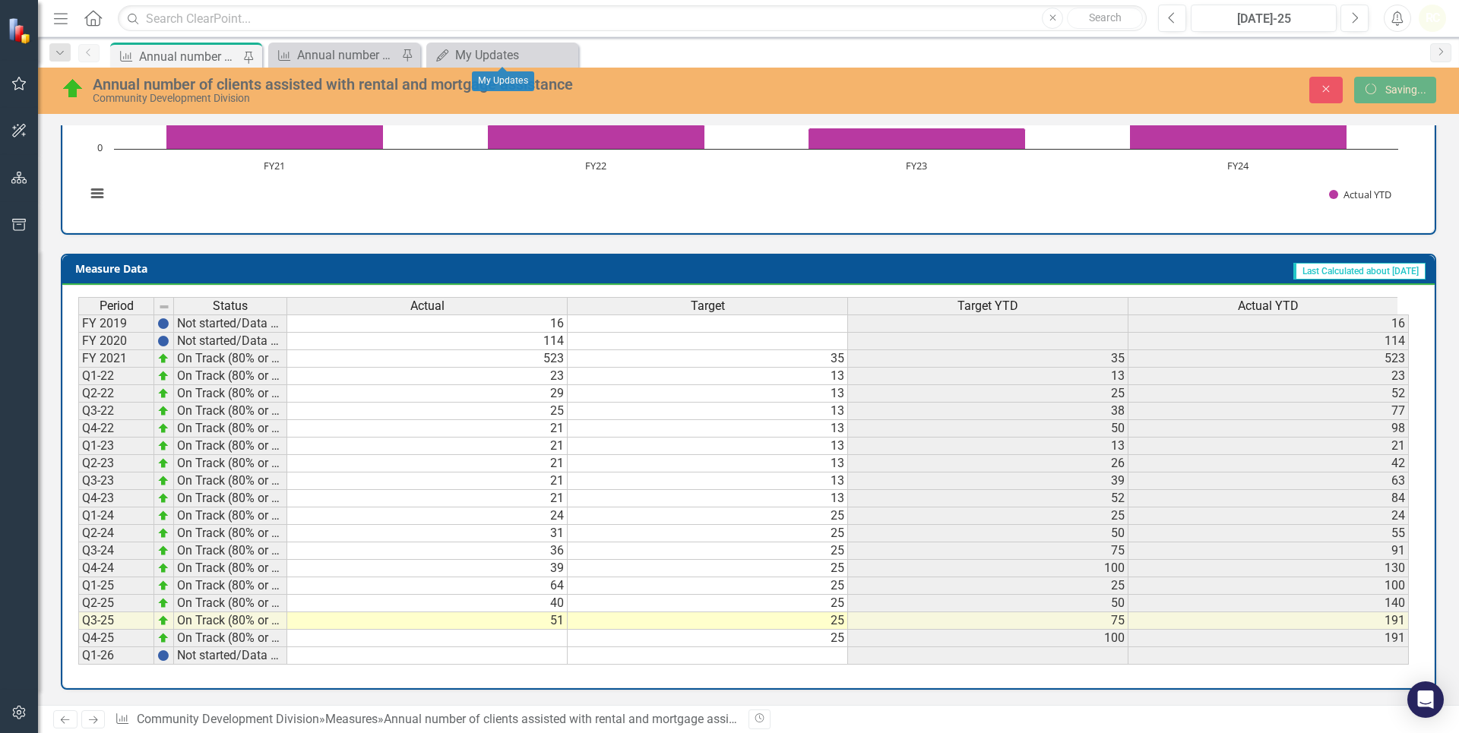
scroll to position [538, 0]
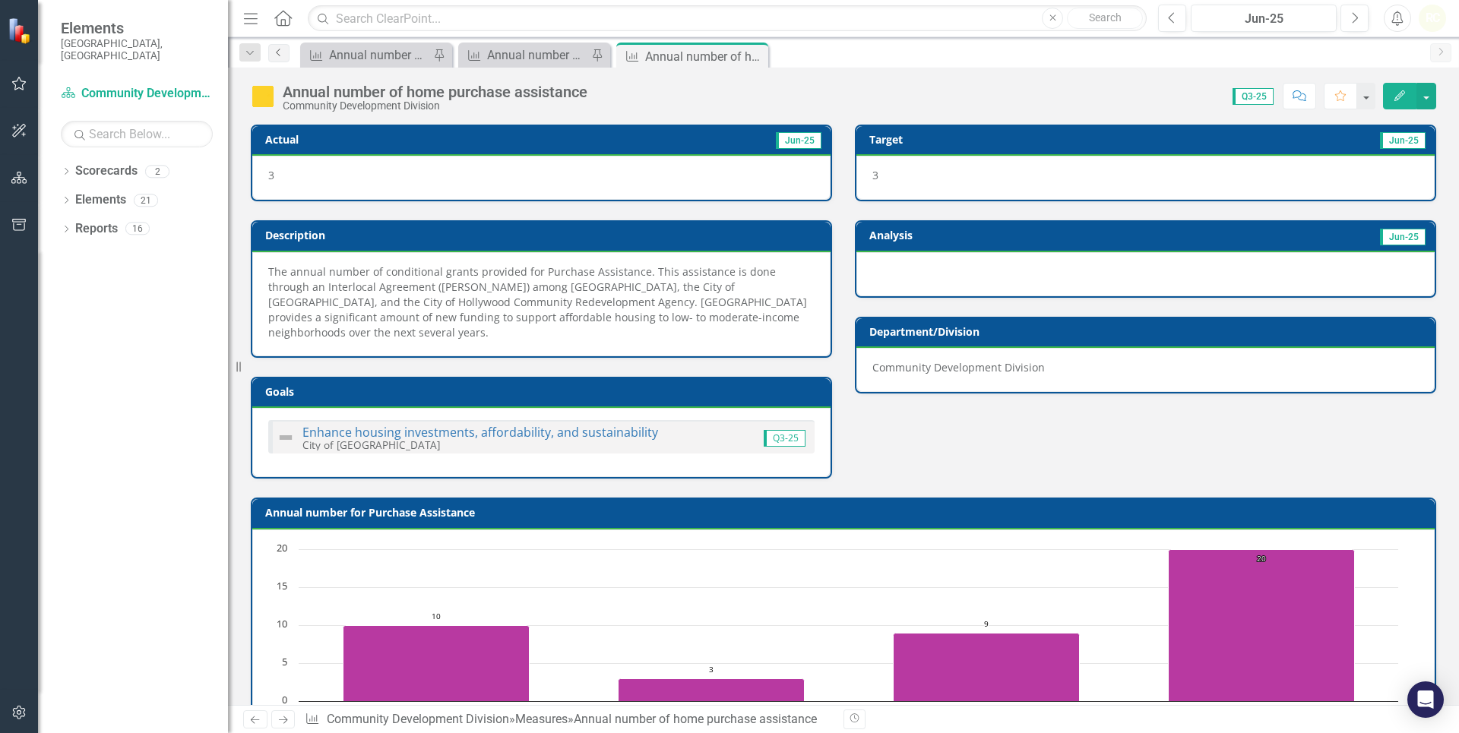
click at [282, 53] on icon "Previous" at bounding box center [279, 52] width 12 height 9
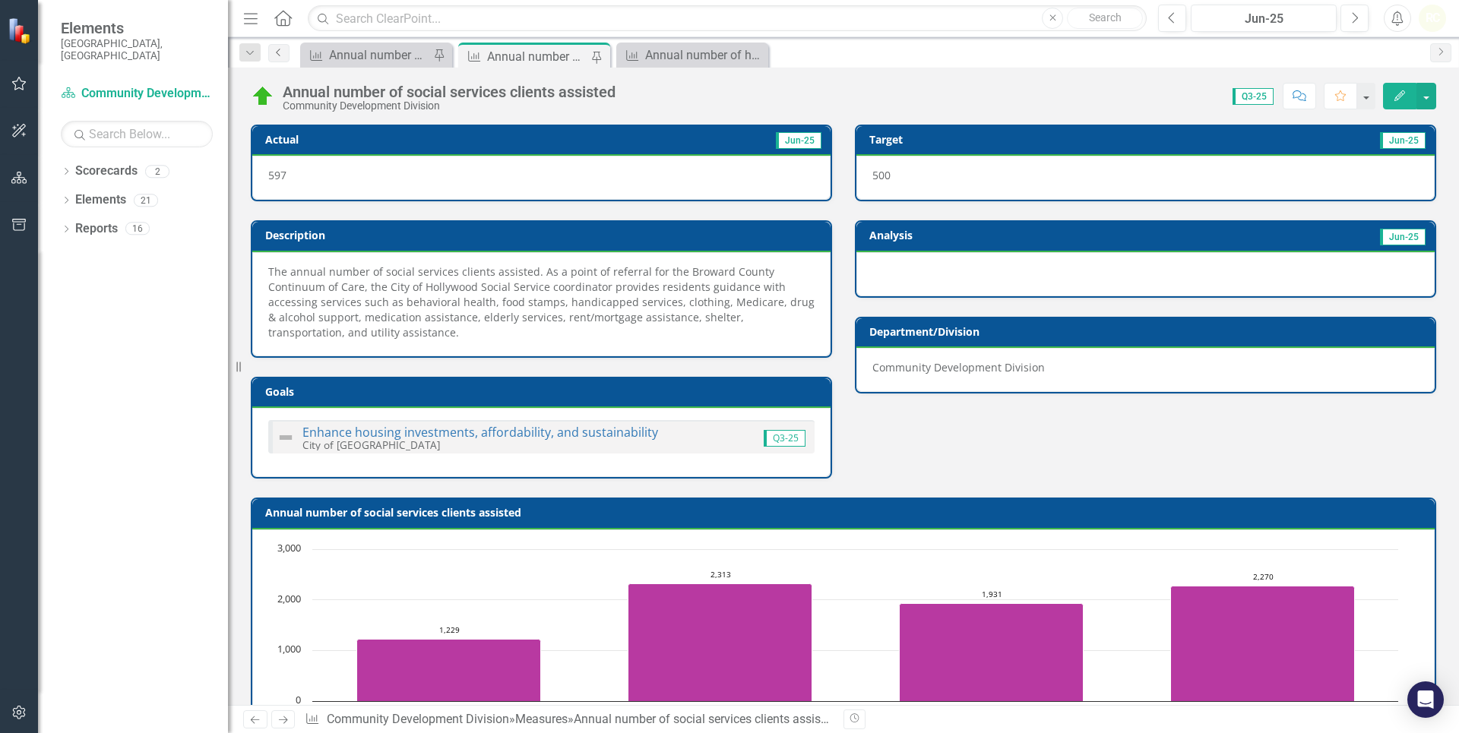
click at [275, 51] on icon "Previous" at bounding box center [279, 52] width 12 height 9
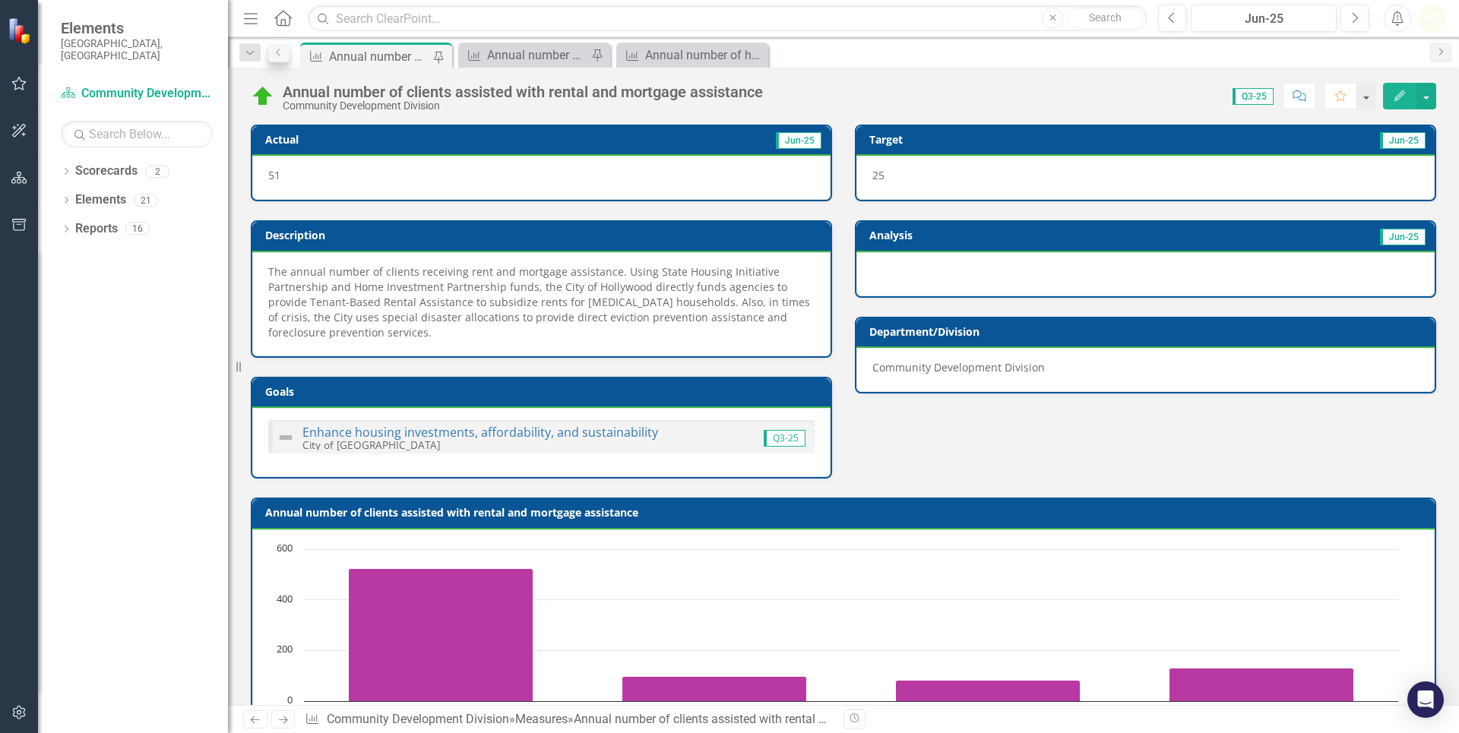
click at [252, 55] on icon "Dropdown" at bounding box center [250, 53] width 14 height 11
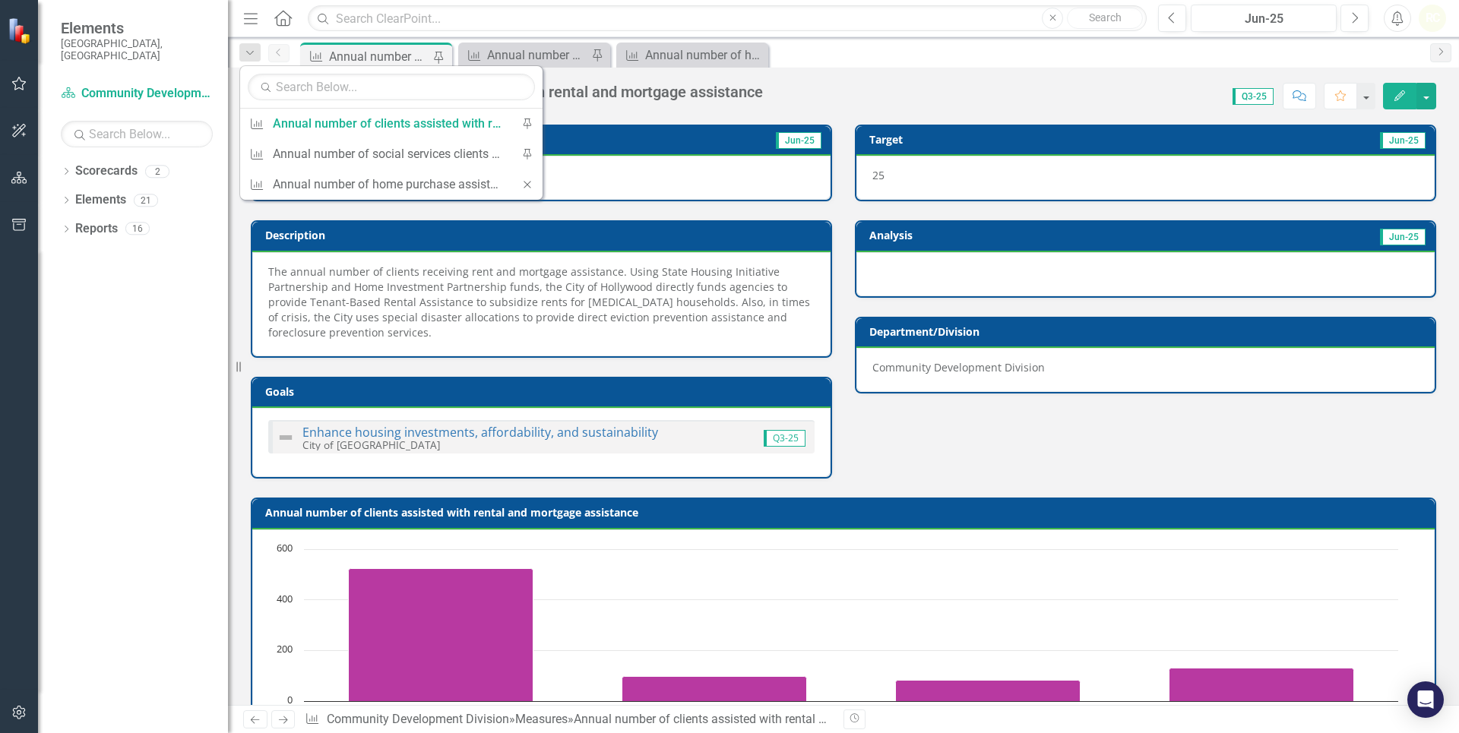
click at [920, 100] on div "Score: 0.00 Q3-25 Completed Comment Favorite Edit" at bounding box center [1104, 96] width 666 height 26
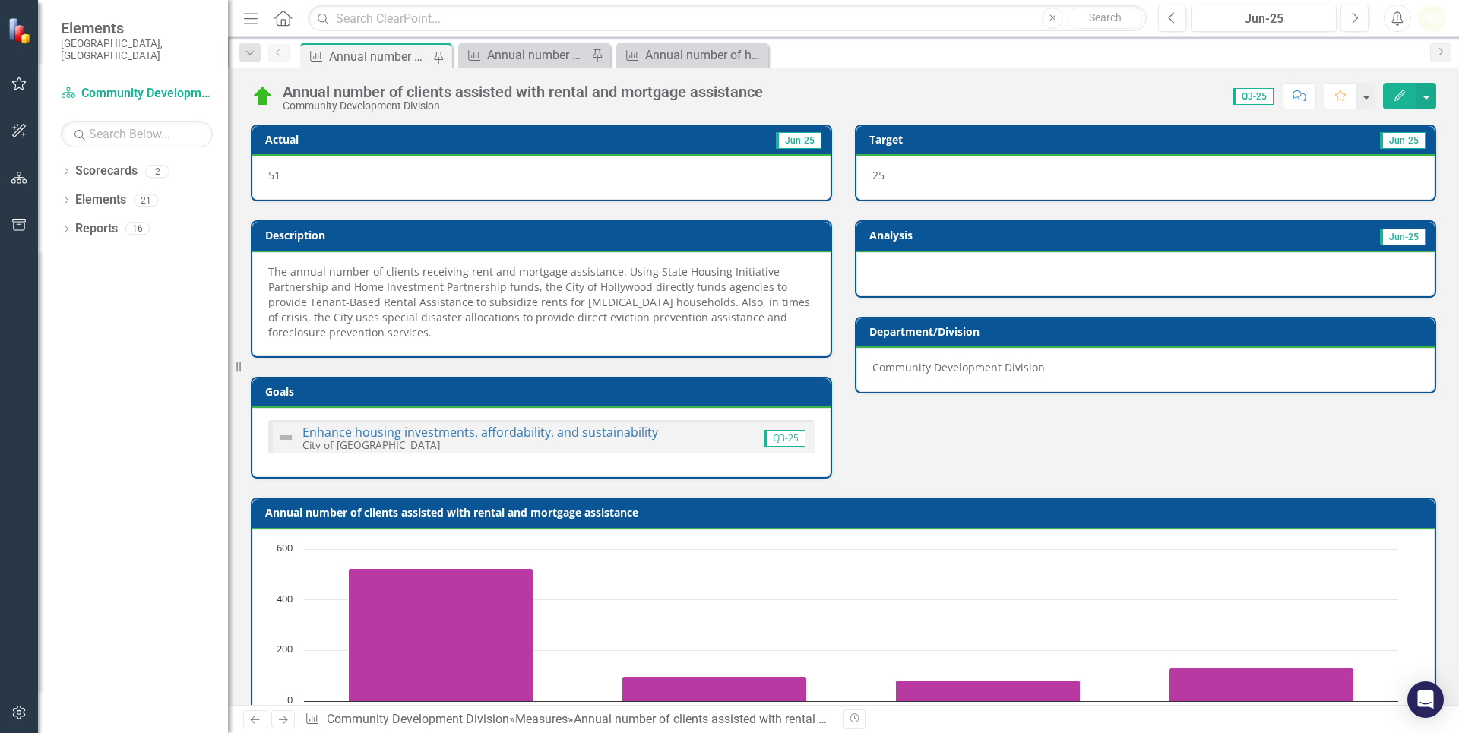
click at [851, 76] on div "Annual number of clients assisted with rental and mortgage assistance Community…" at bounding box center [843, 91] width 1231 height 46
click at [286, 24] on icon at bounding box center [282, 18] width 17 height 16
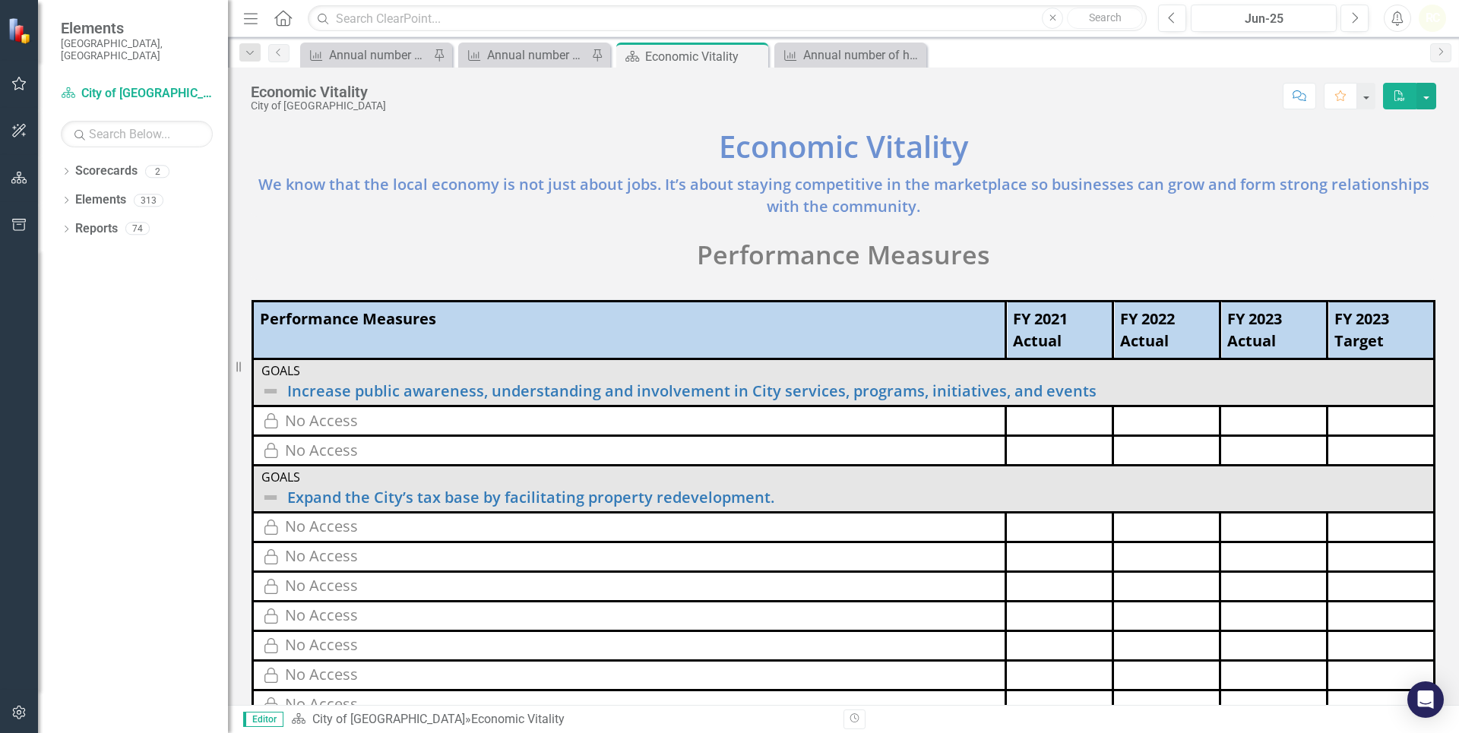
click at [284, 18] on icon "Home" at bounding box center [283, 18] width 20 height 16
click at [278, 21] on icon "Home" at bounding box center [283, 18] width 20 height 16
click at [249, 16] on icon "Menu" at bounding box center [251, 18] width 20 height 16
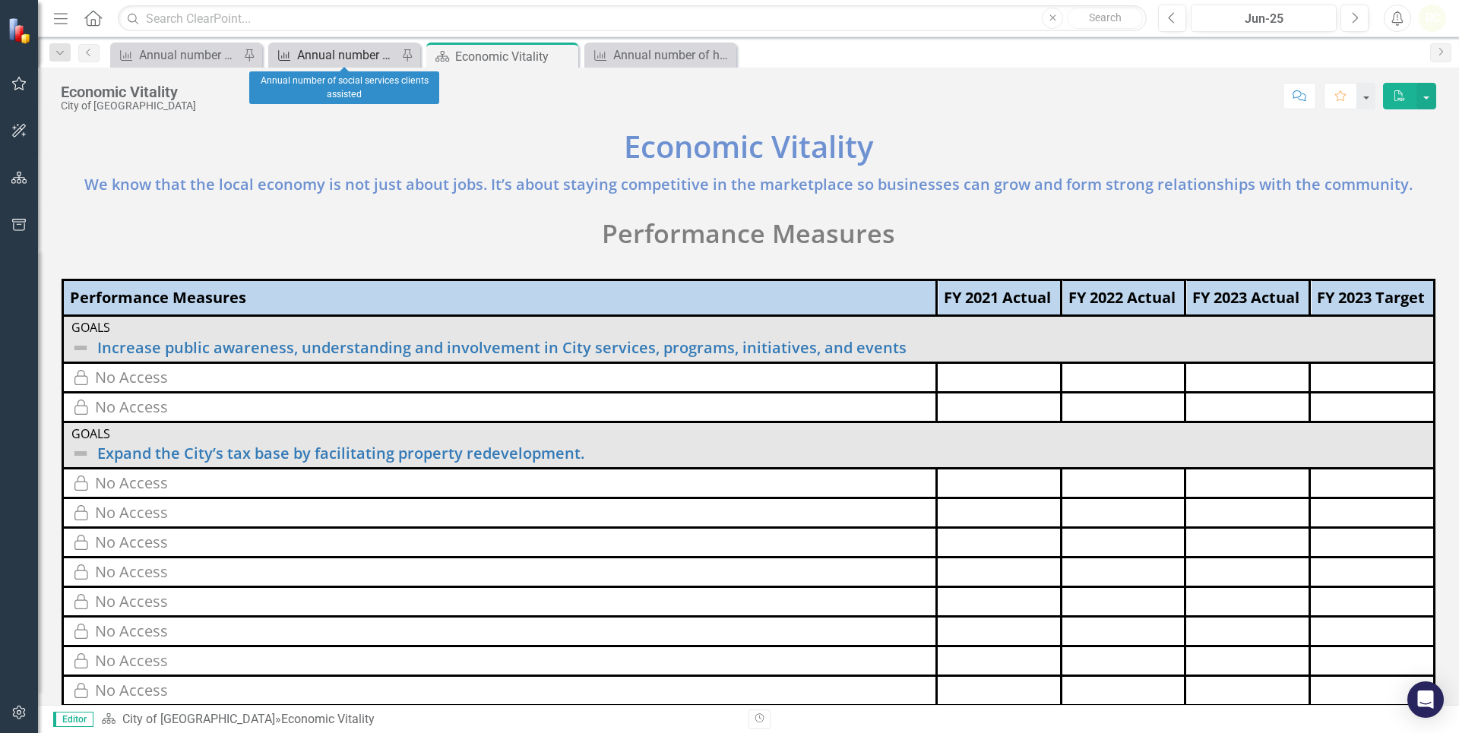
click at [356, 55] on div "Annual number of social services clients assisted" at bounding box center [347, 55] width 100 height 19
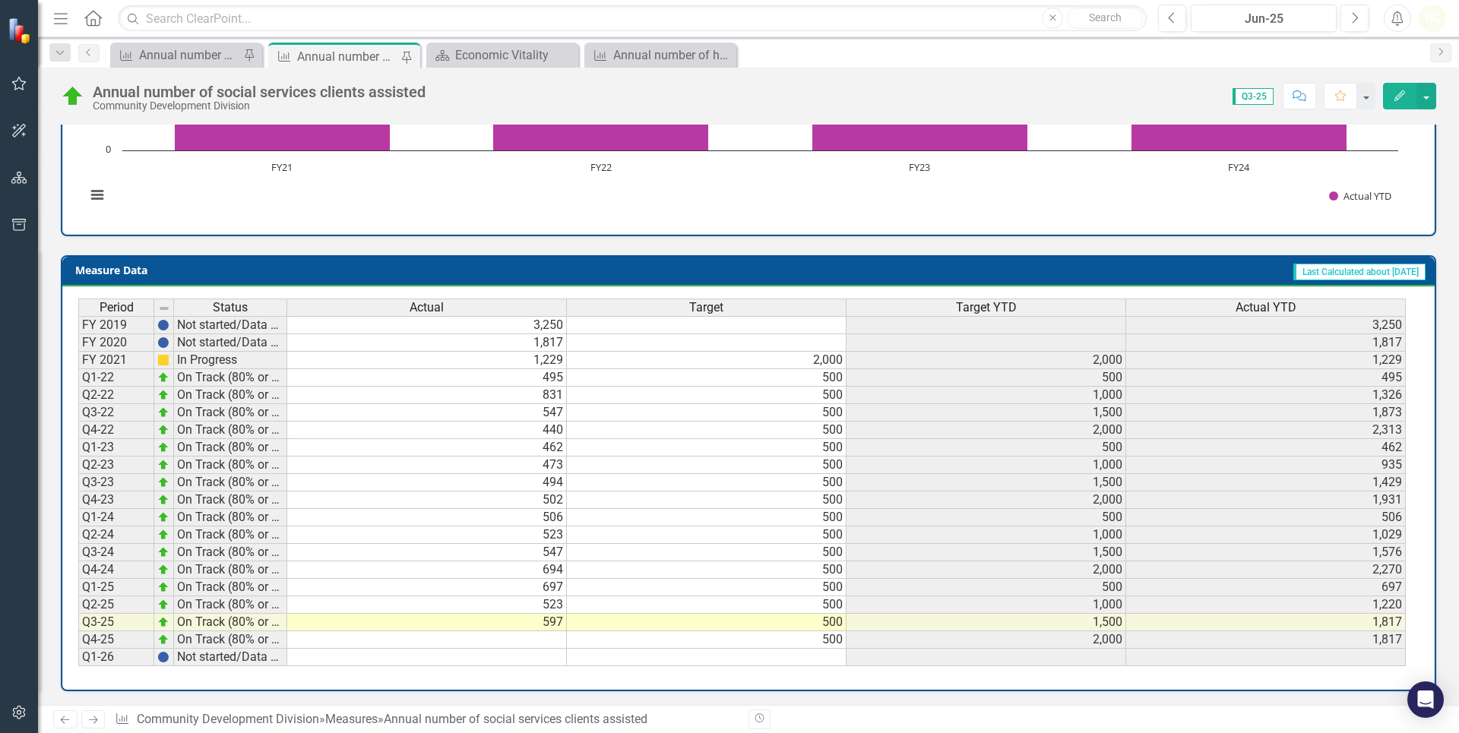
scroll to position [537, 0]
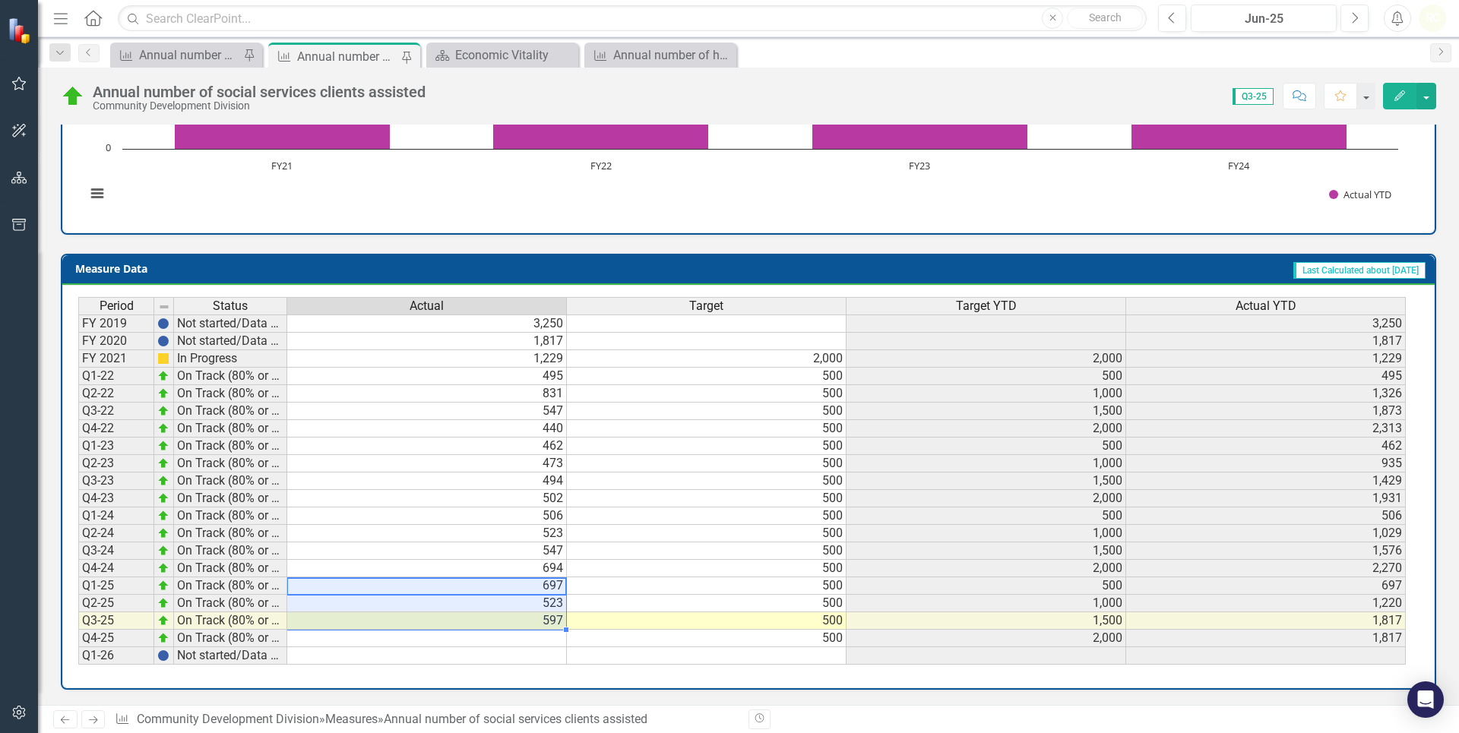
drag, startPoint x: 473, startPoint y: 587, endPoint x: 455, endPoint y: 624, distance: 41.5
click at [455, 435] on tbody "FY 2019 Not started/Data not yet available 3,250 3,250 FY 2020 Not started/Data…" at bounding box center [742, 490] width 1328 height 350
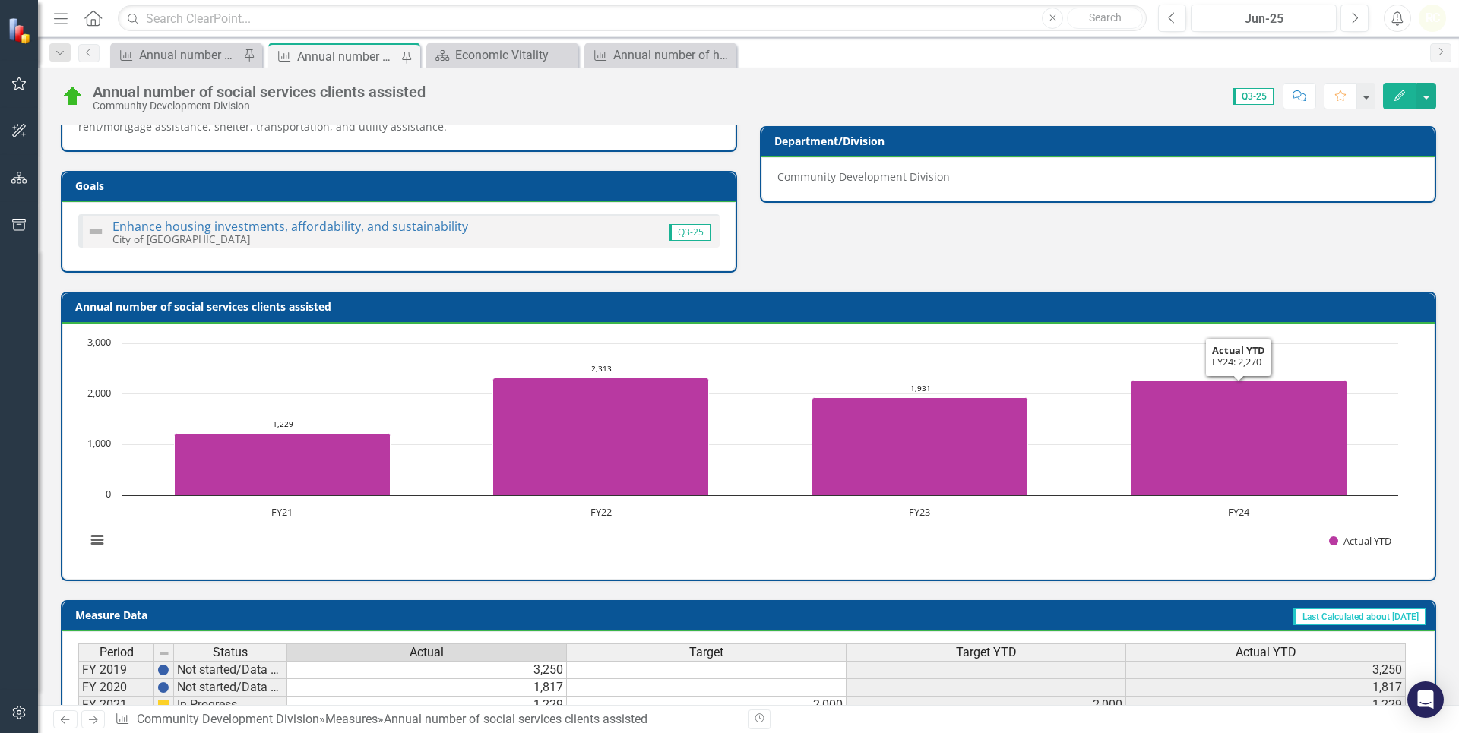
scroll to position [0, 0]
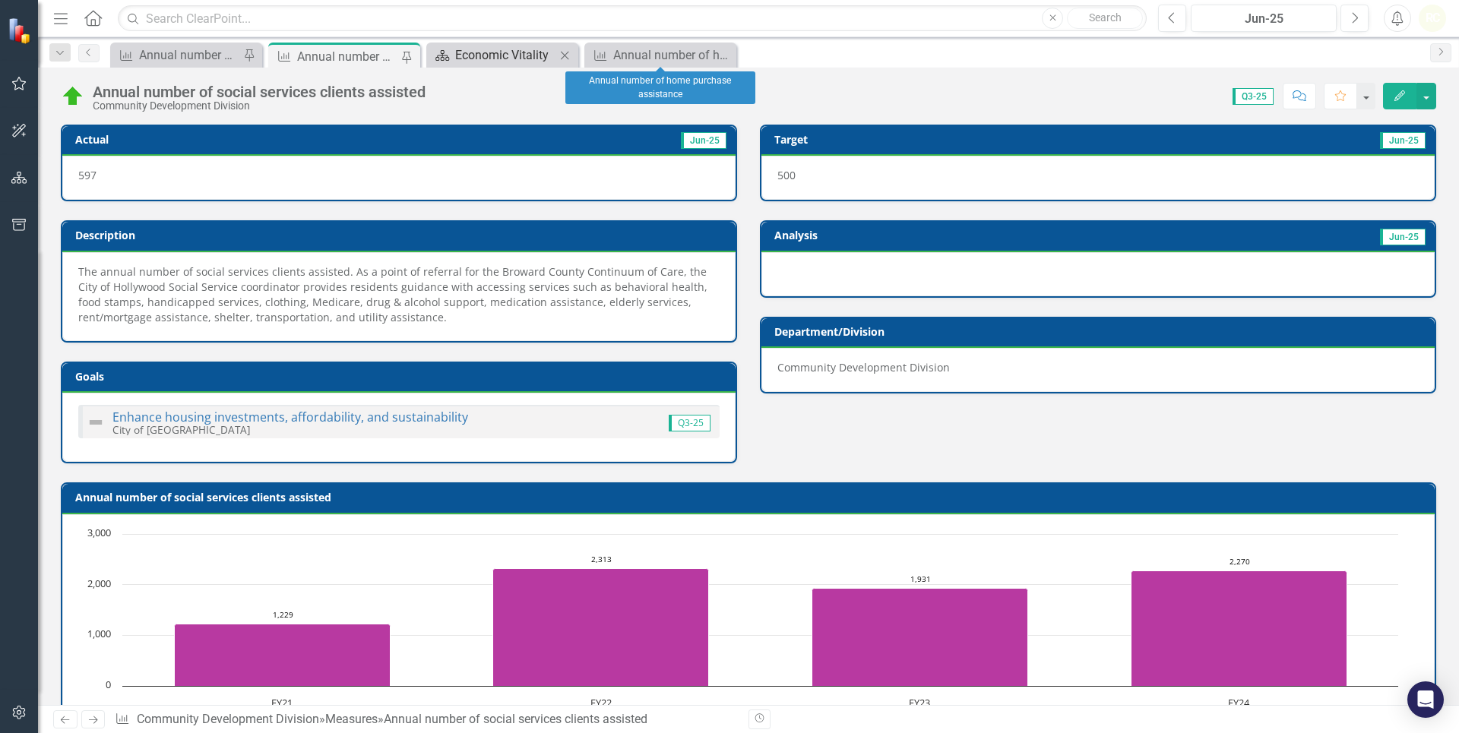
click at [545, 59] on div "Economic Vitality" at bounding box center [505, 55] width 100 height 19
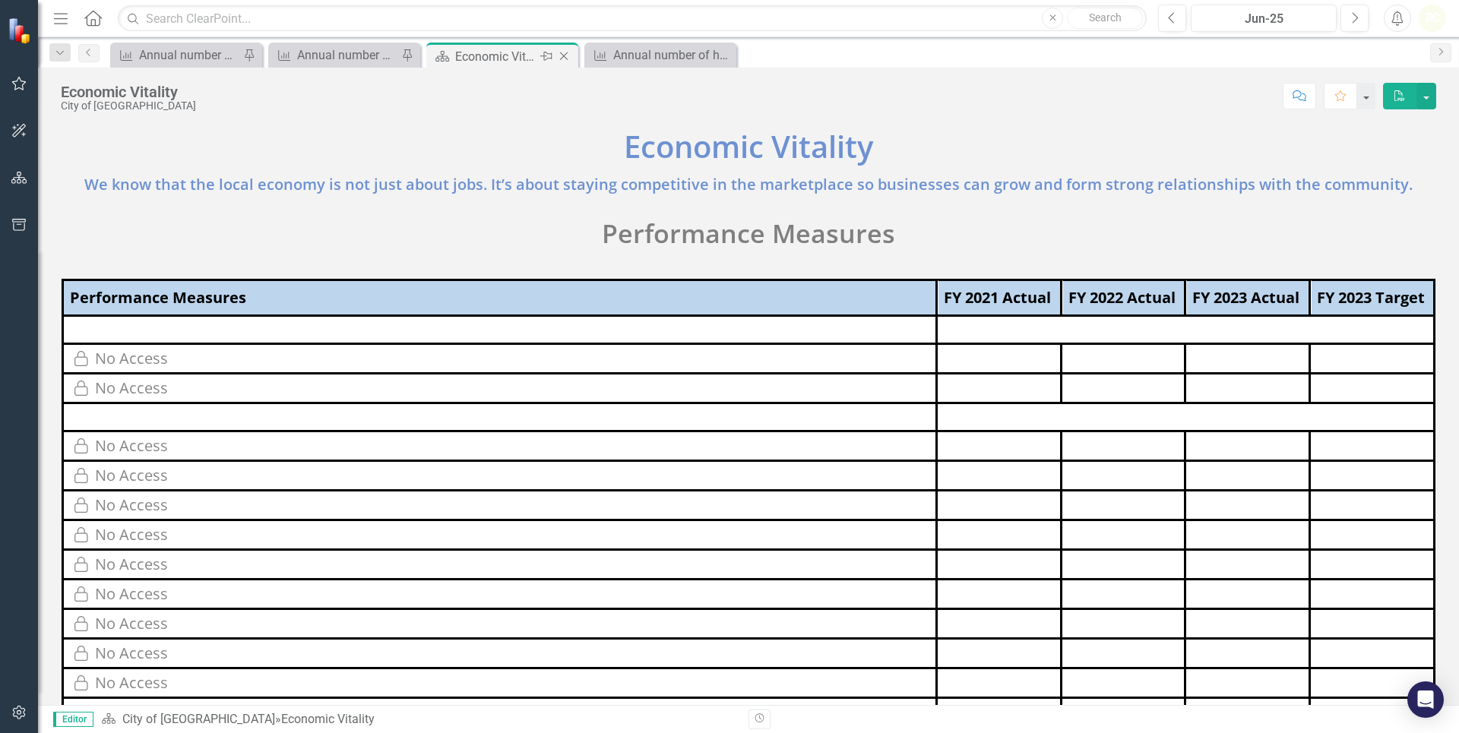
click at [508, 59] on div "Economic Vitality" at bounding box center [495, 56] width 81 height 19
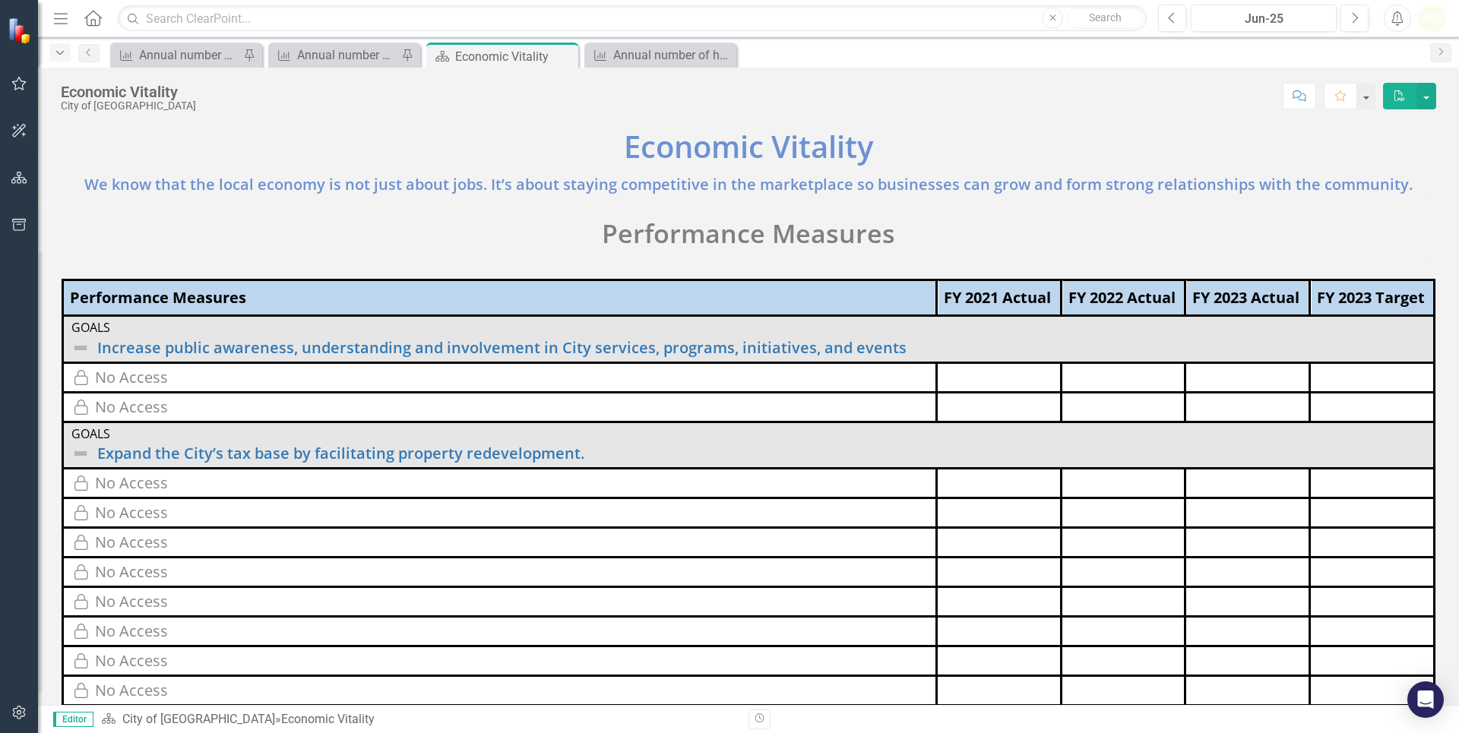
click at [61, 50] on icon "Dropdown" at bounding box center [60, 53] width 14 height 11
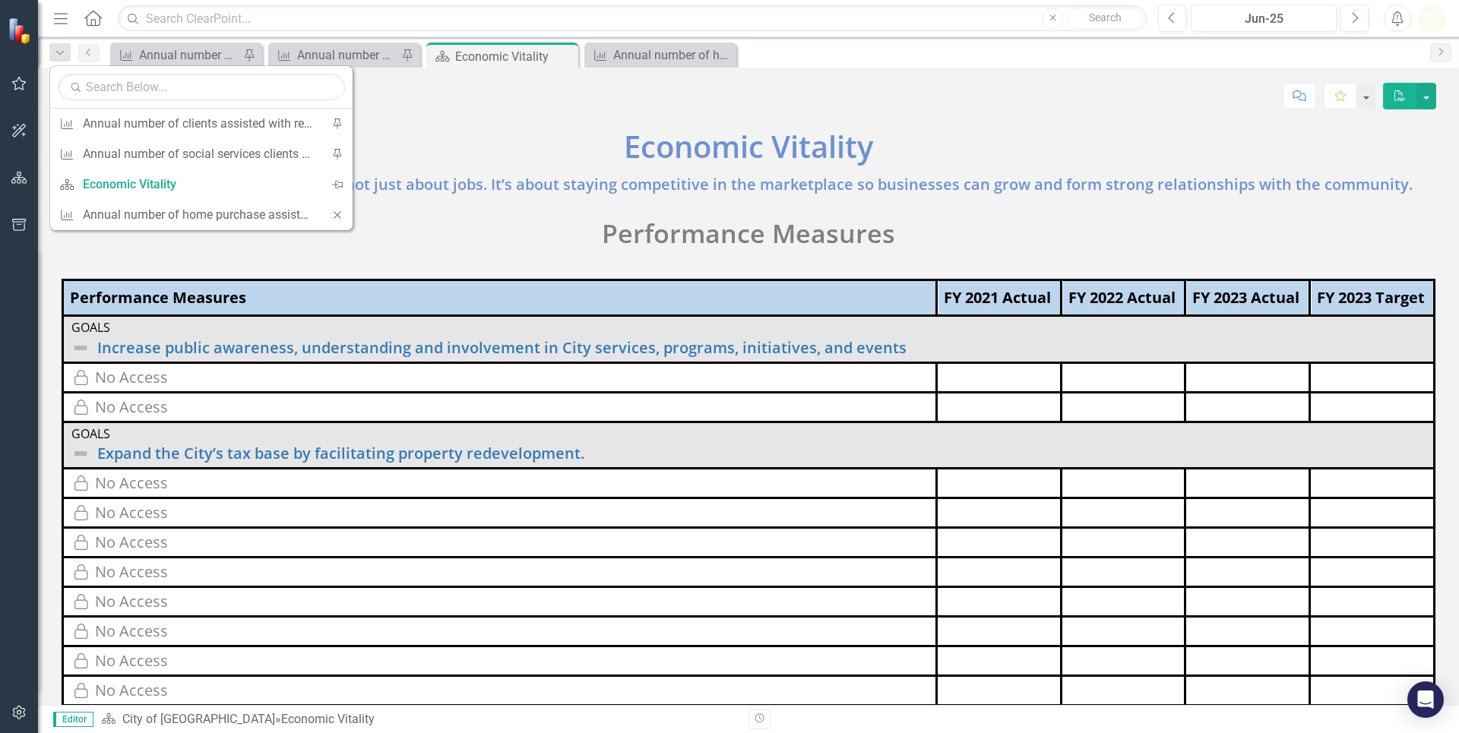
click at [91, 22] on icon at bounding box center [92, 18] width 17 height 16
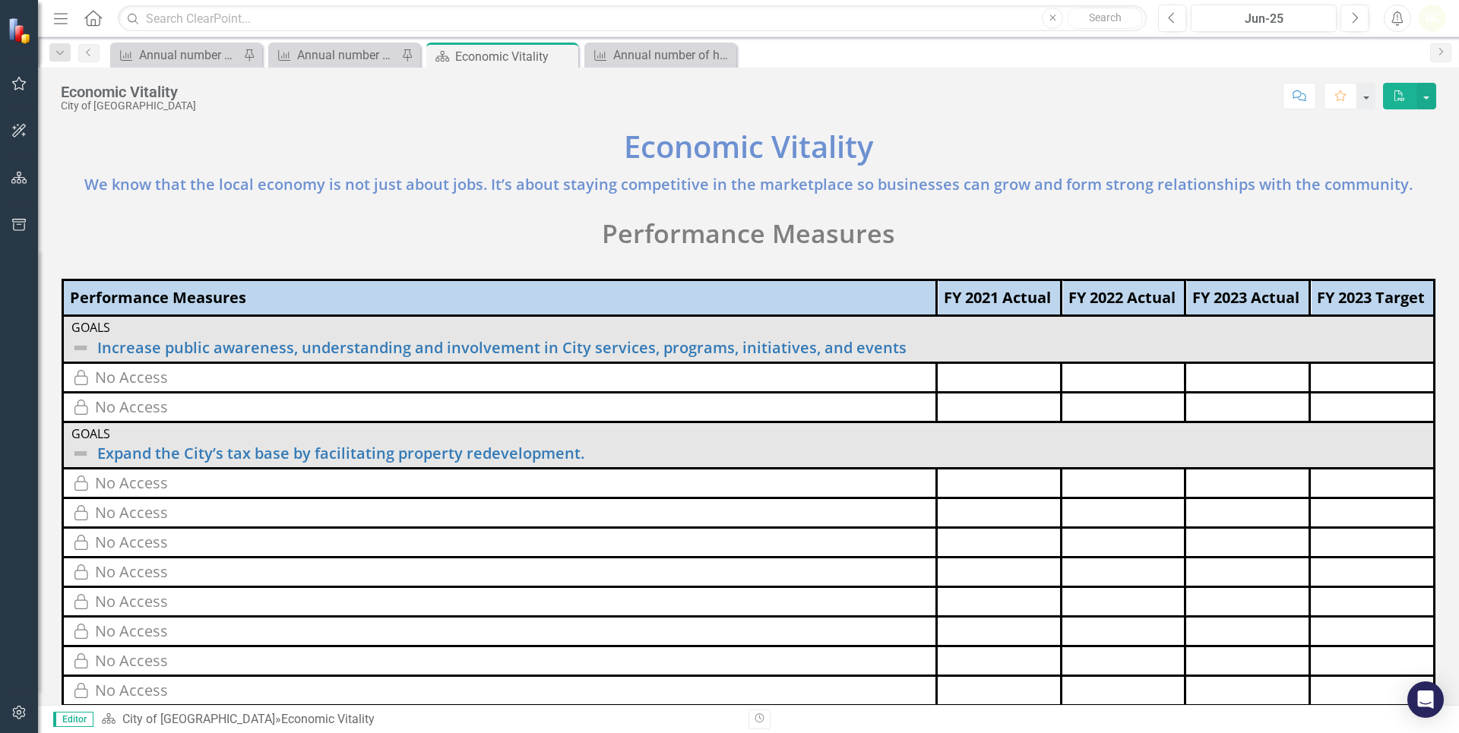
click at [87, 22] on icon at bounding box center [92, 18] width 17 height 16
click at [59, 21] on icon "Menu" at bounding box center [61, 18] width 20 height 16
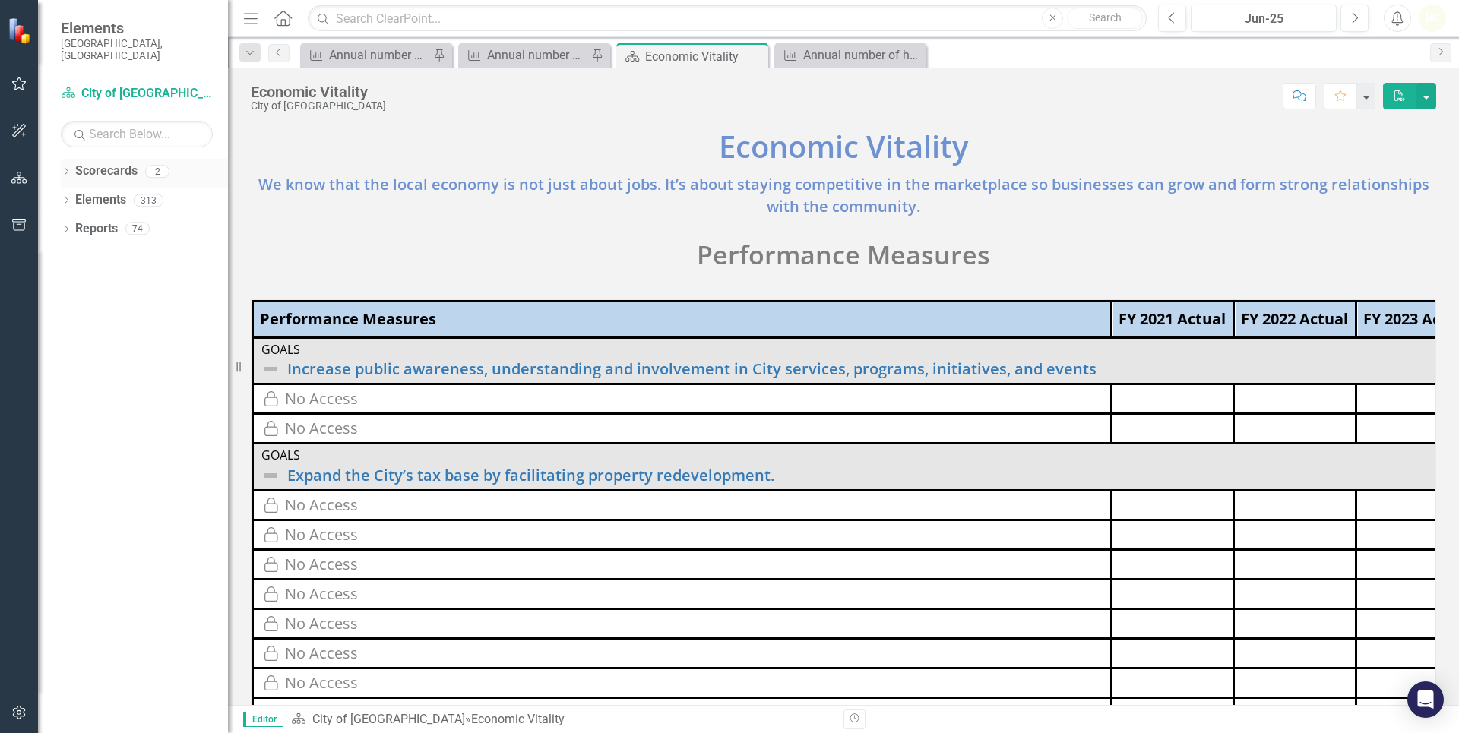
click at [104, 166] on link "Scorecards" at bounding box center [106, 171] width 62 height 17
click at [119, 85] on link "Scorecard City of [GEOGRAPHIC_DATA]" at bounding box center [137, 93] width 152 height 17
click at [392, 55] on div "Annual number of clients assisted with rental and mortgage assistance" at bounding box center [379, 55] width 100 height 19
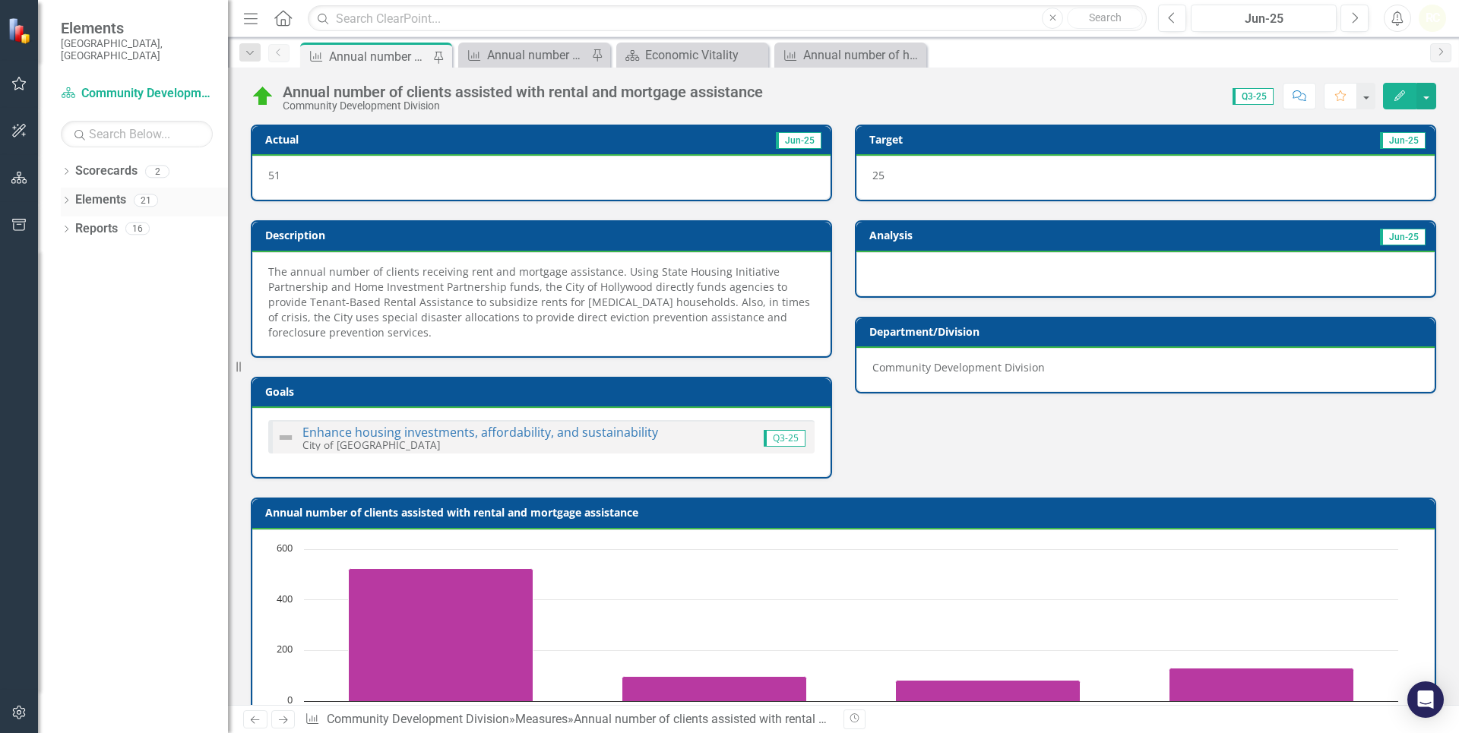
click at [78, 192] on link "Elements" at bounding box center [100, 200] width 51 height 17
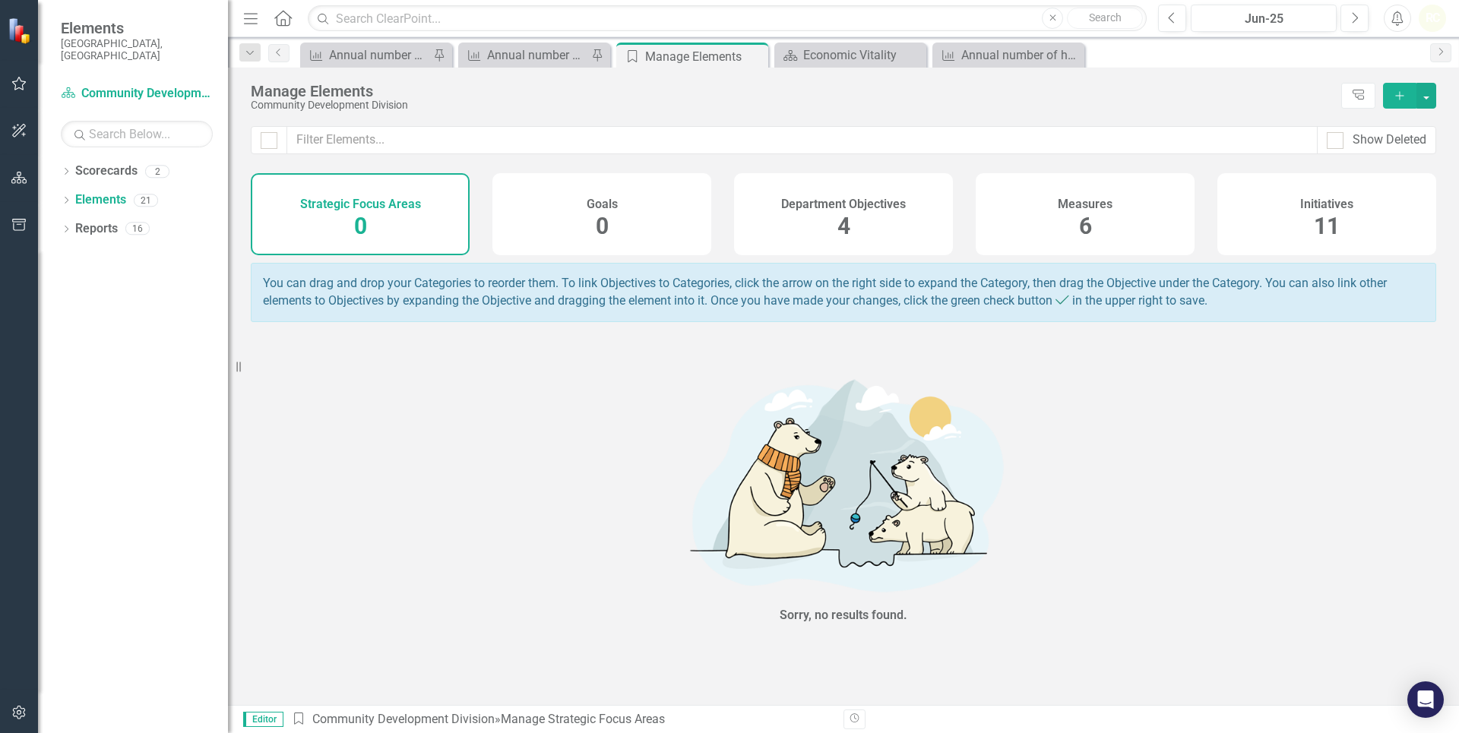
click at [847, 227] on span "4" at bounding box center [844, 226] width 13 height 27
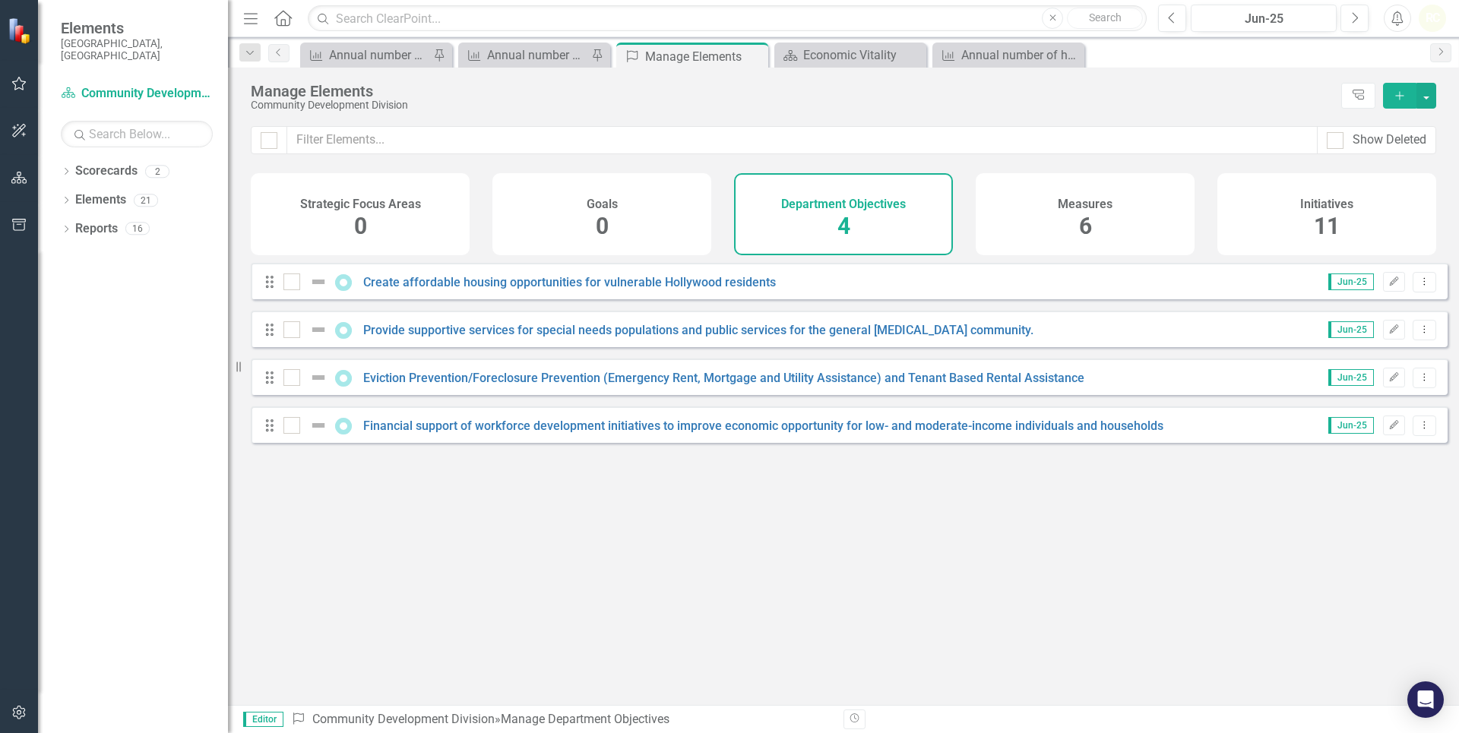
click at [920, 220] on span "6" at bounding box center [1085, 226] width 13 height 27
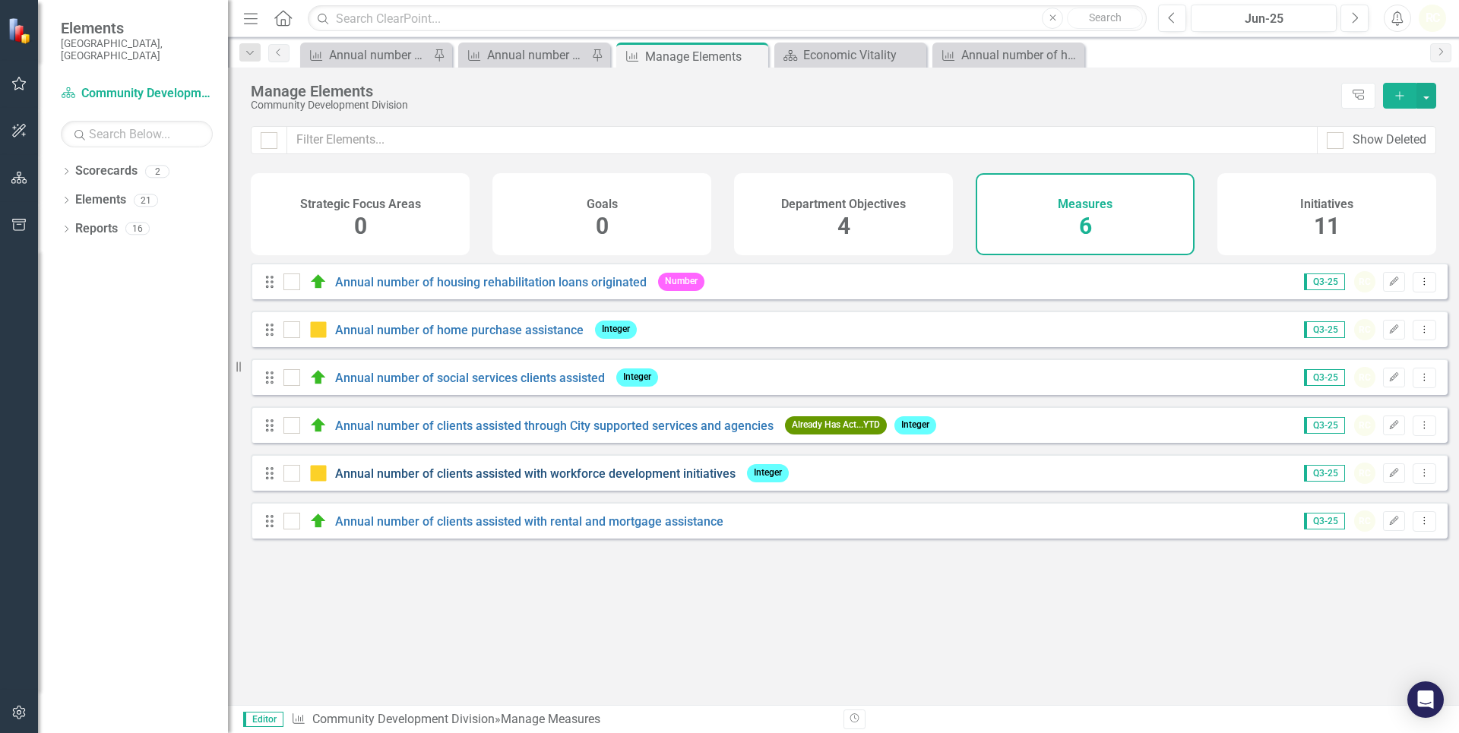
click at [410, 435] on link "Annual number of clients assisted with workforce development initiatives" at bounding box center [535, 474] width 401 height 14
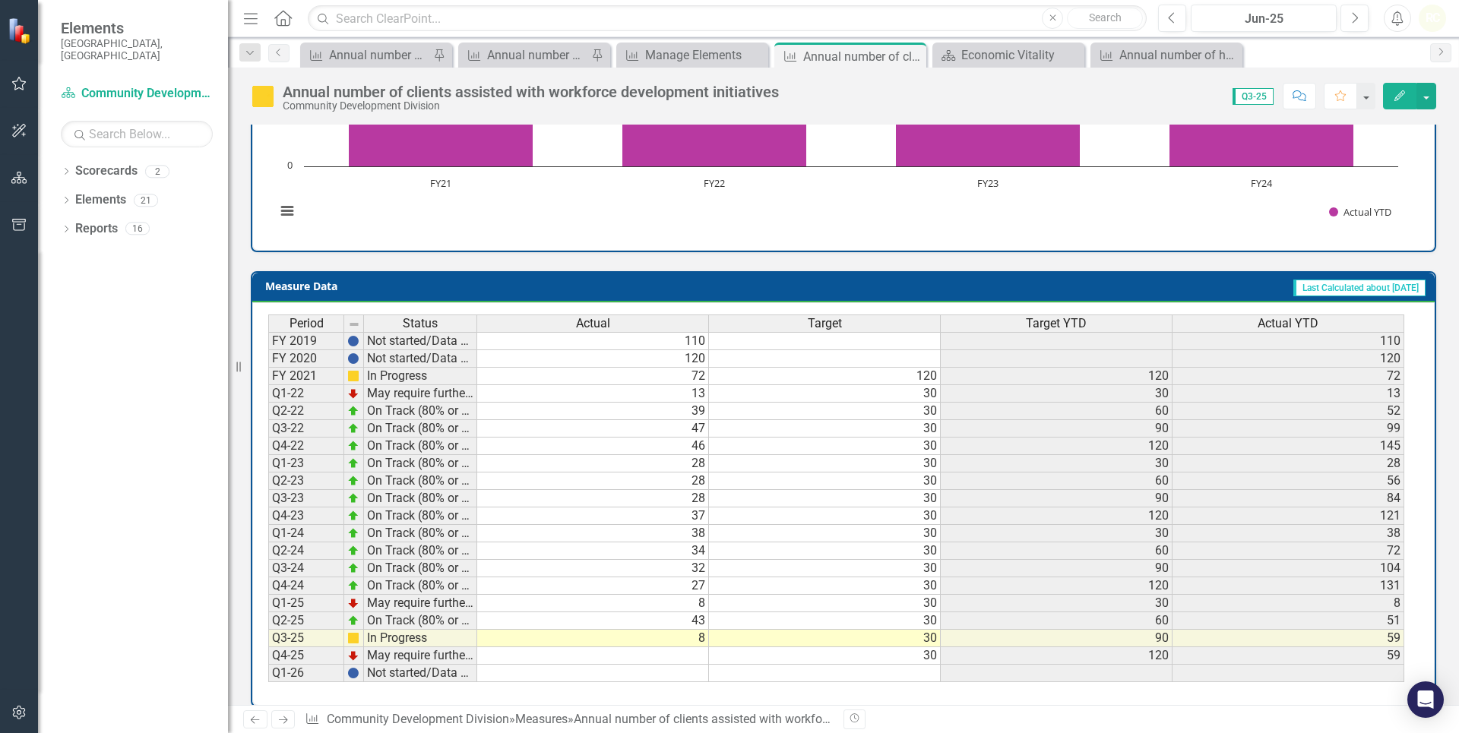
scroll to position [522, 0]
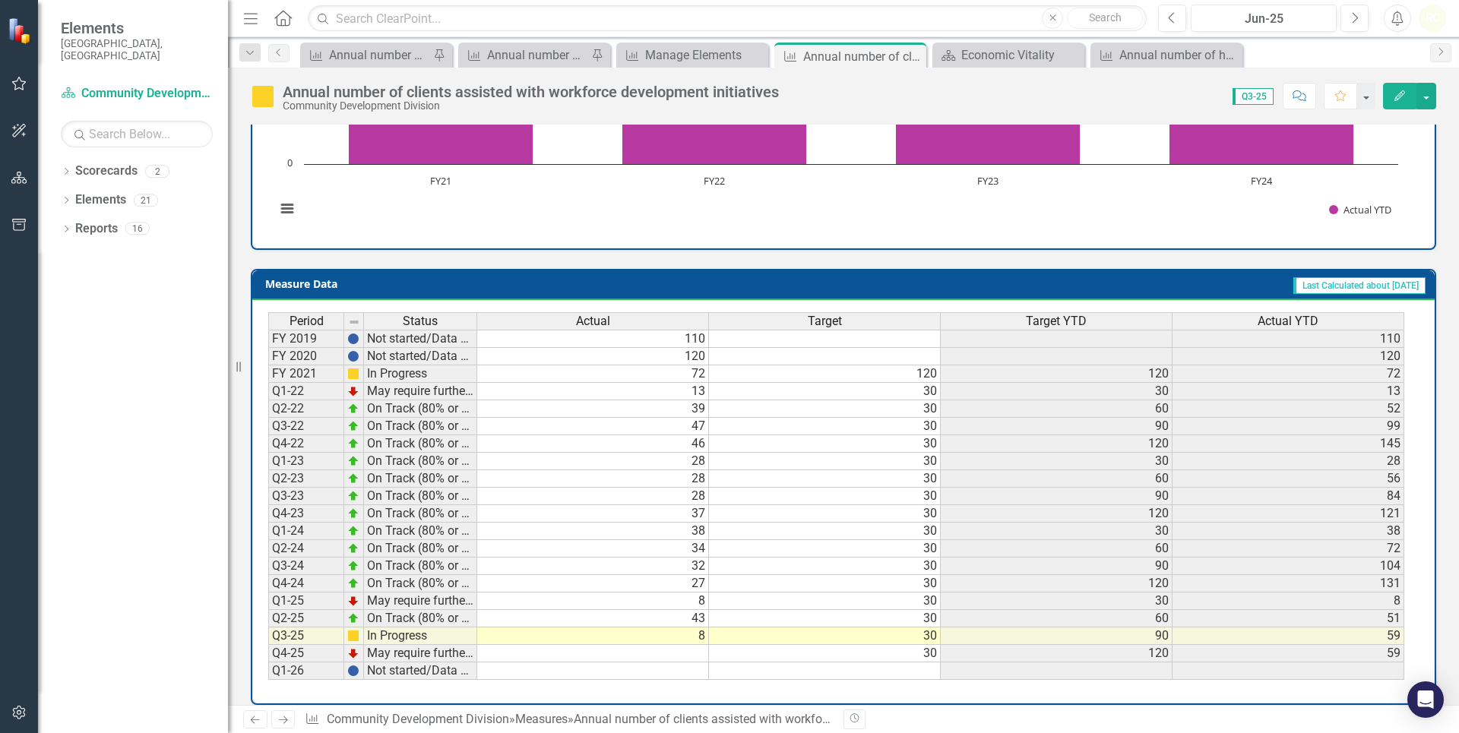
click at [703, 435] on td "8" at bounding box center [593, 636] width 232 height 17
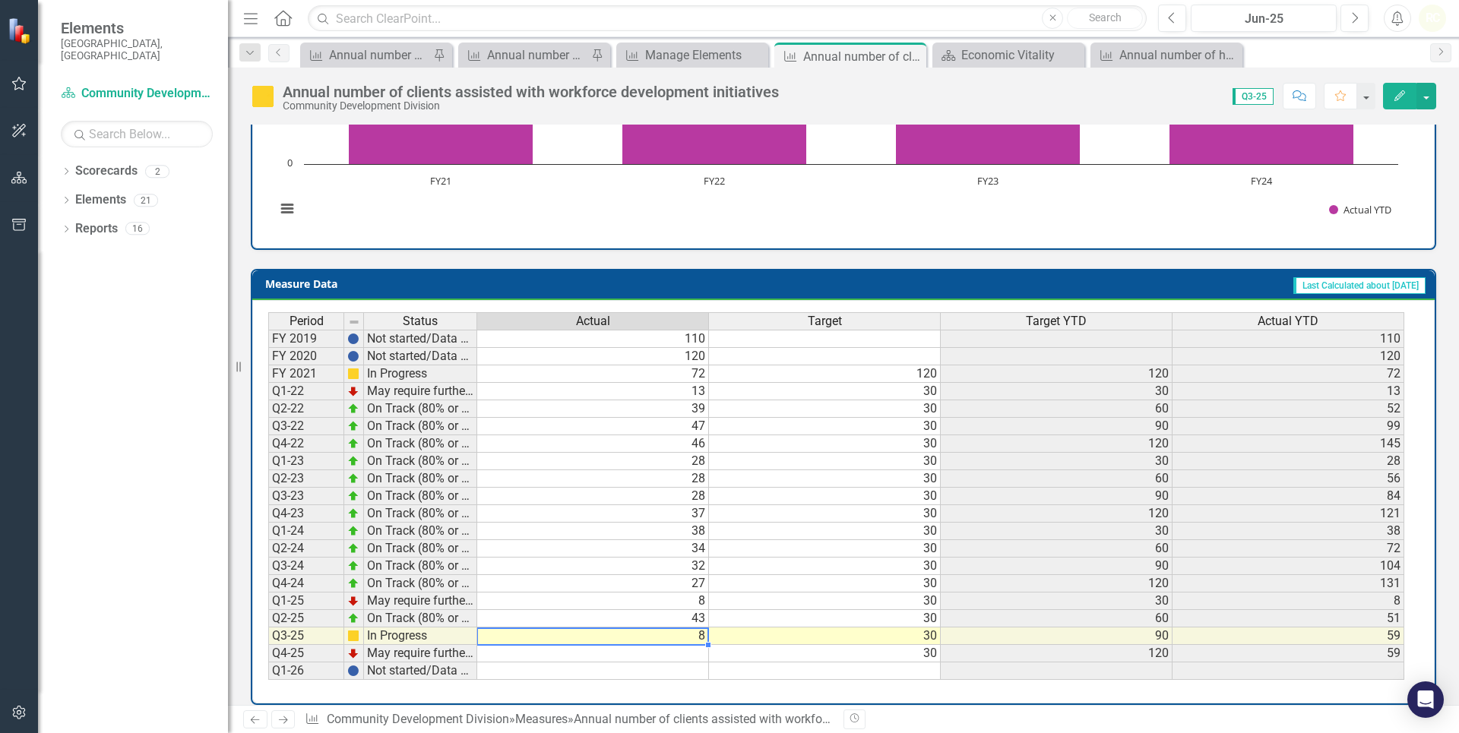
click at [703, 435] on td "8" at bounding box center [593, 636] width 232 height 17
type textarea "8"
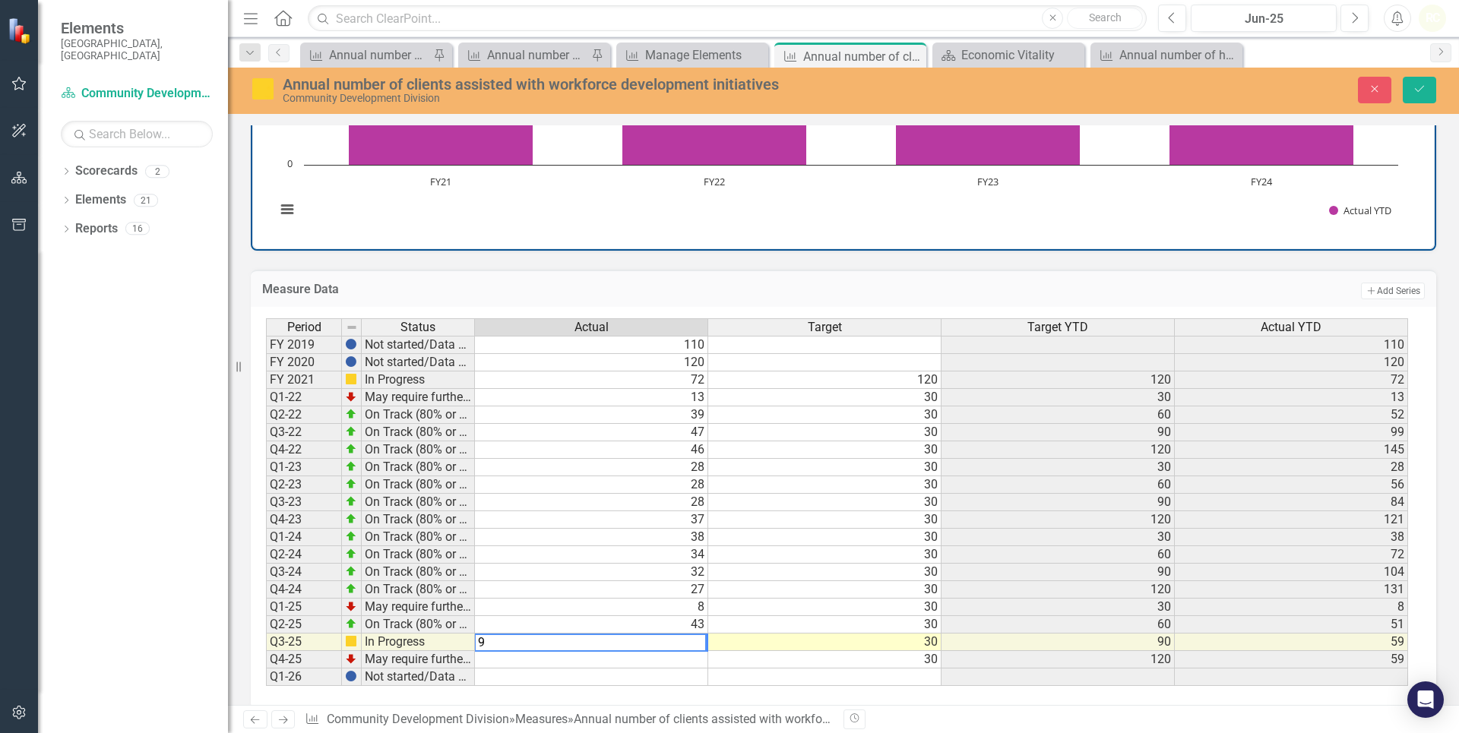
click at [754, 435] on td "30" at bounding box center [824, 589] width 233 height 17
type textarea "30"
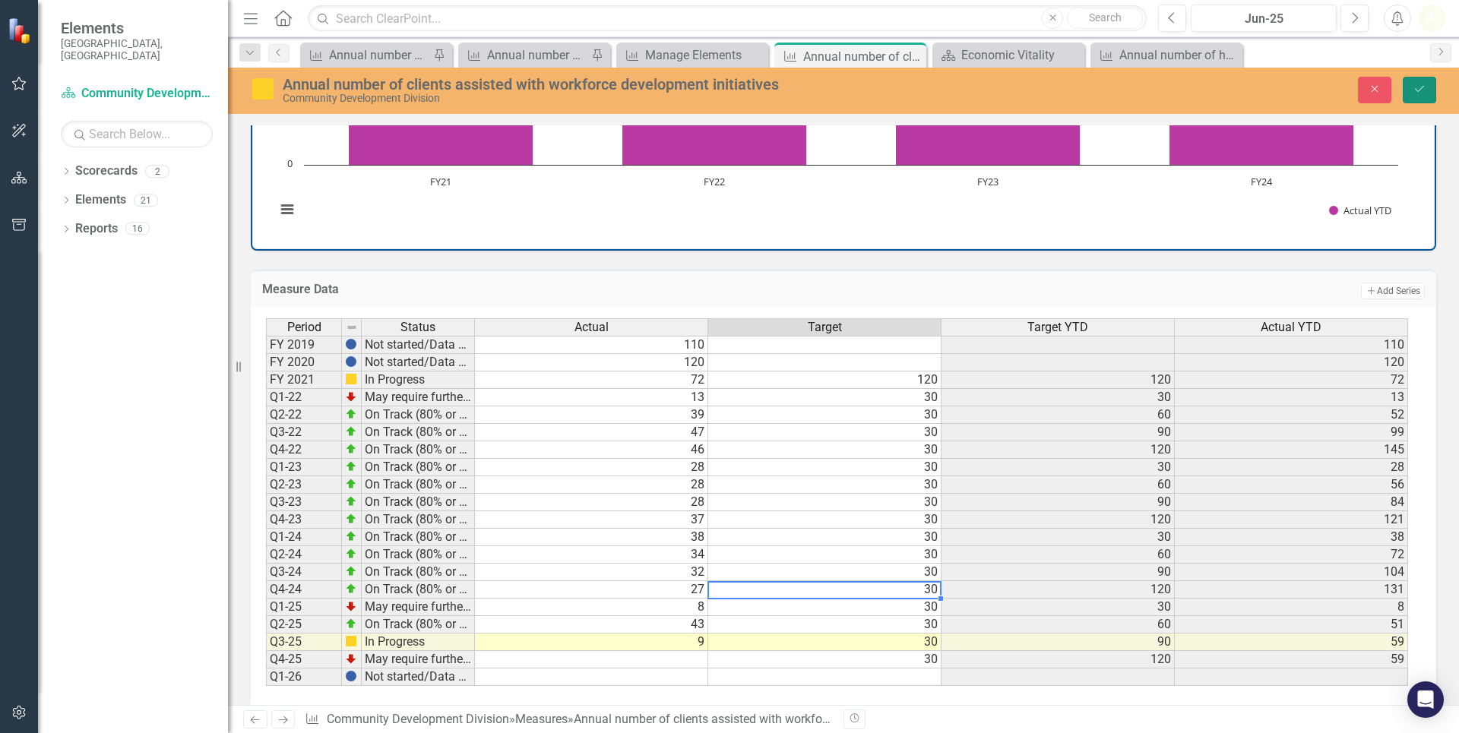
click at [920, 85] on icon "Save" at bounding box center [1420, 89] width 14 height 11
